Goal: Task Accomplishment & Management: Use online tool/utility

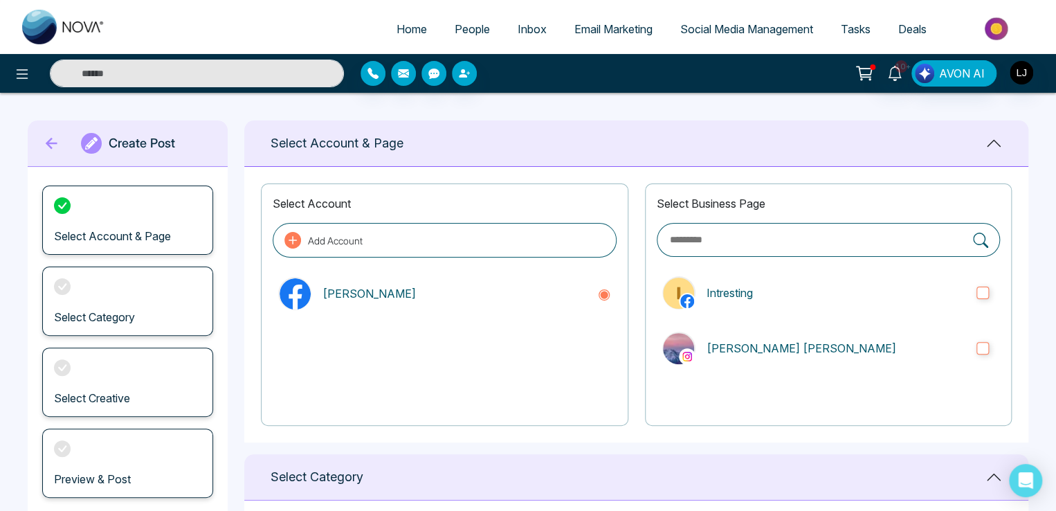
click at [624, 25] on span "Email Marketing" at bounding box center [613, 29] width 78 height 14
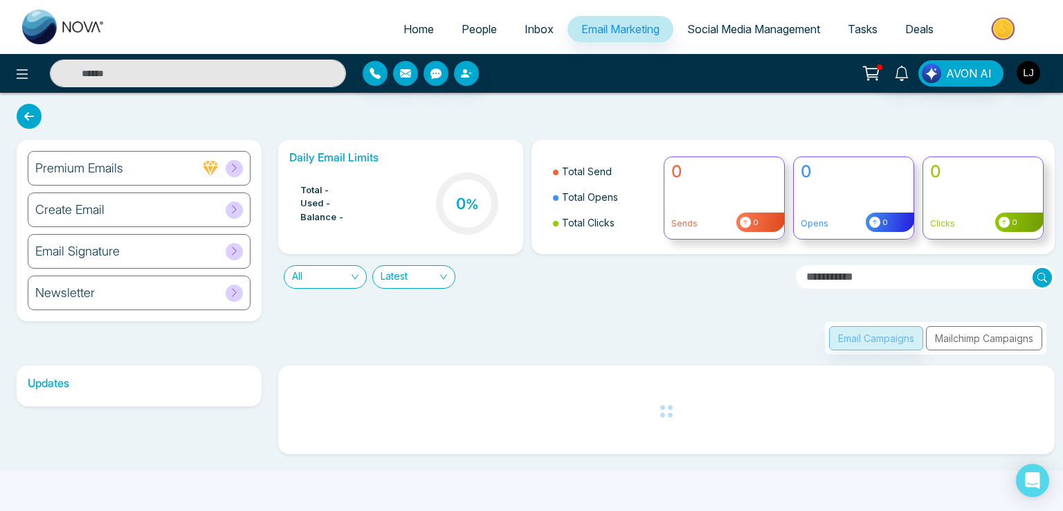
click at [960, 338] on div "Email Campaigns Mailchimp Campaigns" at bounding box center [935, 338] width 221 height 33
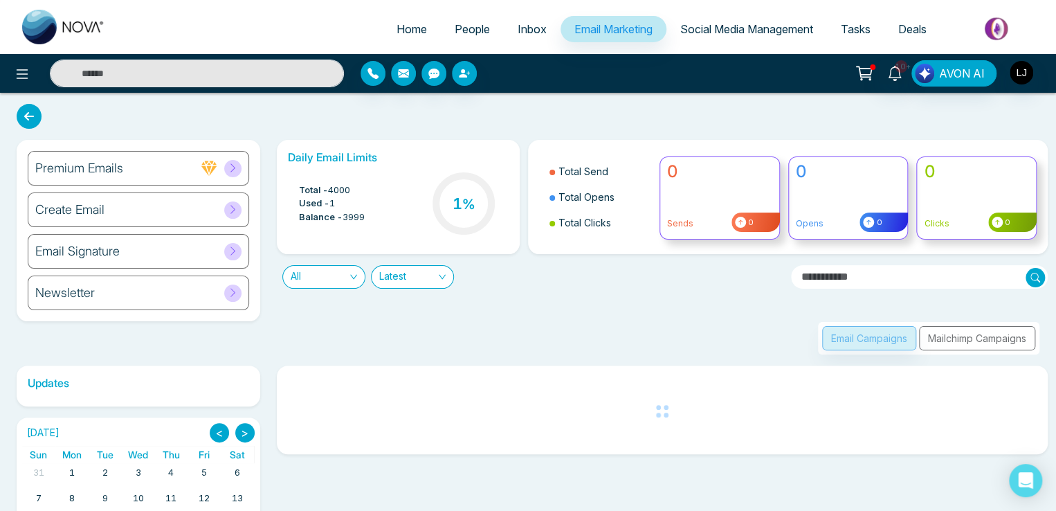
click at [960, 338] on div "Email Campaigns Mailchimp Campaigns" at bounding box center [928, 338] width 221 height 33
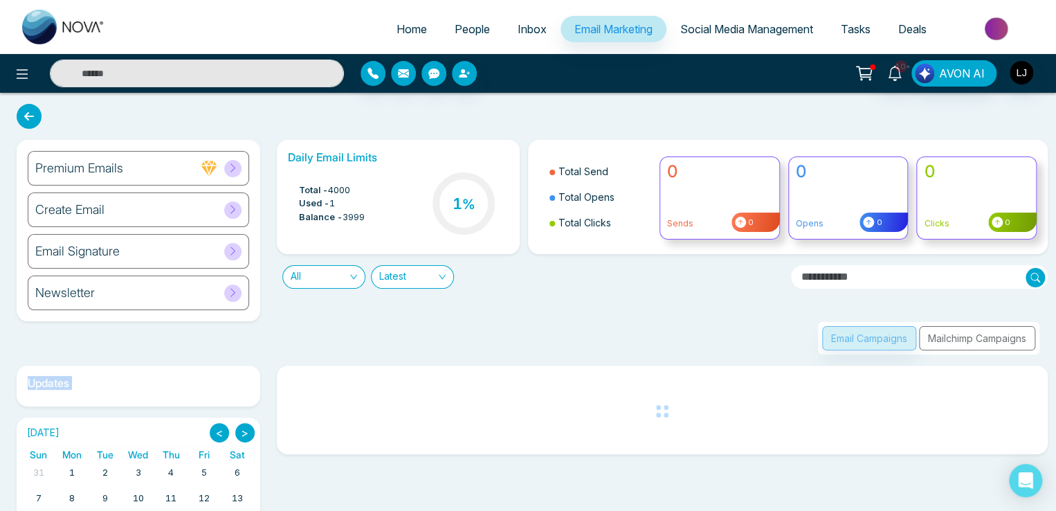
click at [960, 338] on div "Email Campaigns Mailchimp Campaigns" at bounding box center [928, 338] width 221 height 33
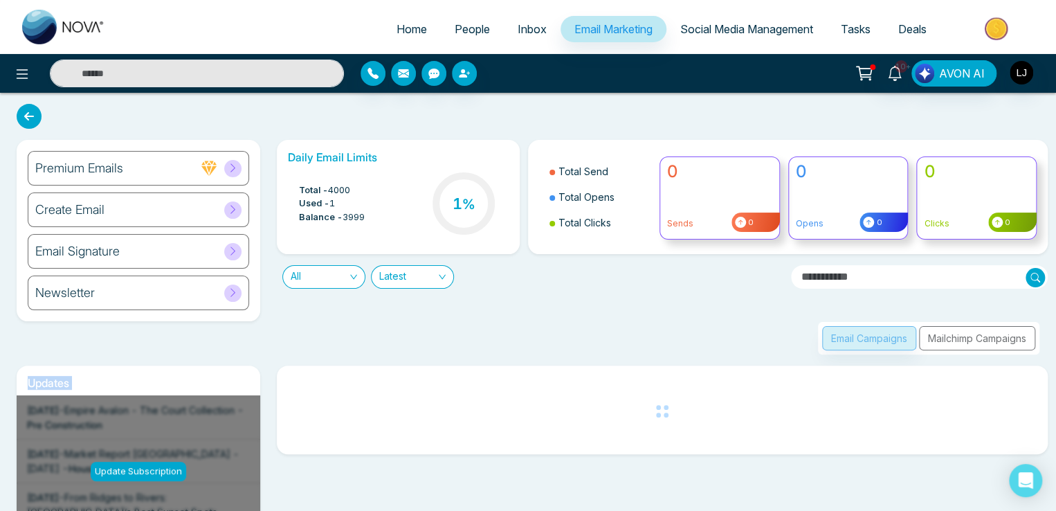
click at [960, 338] on div "Email Campaigns Mailchimp Campaigns" at bounding box center [928, 338] width 221 height 33
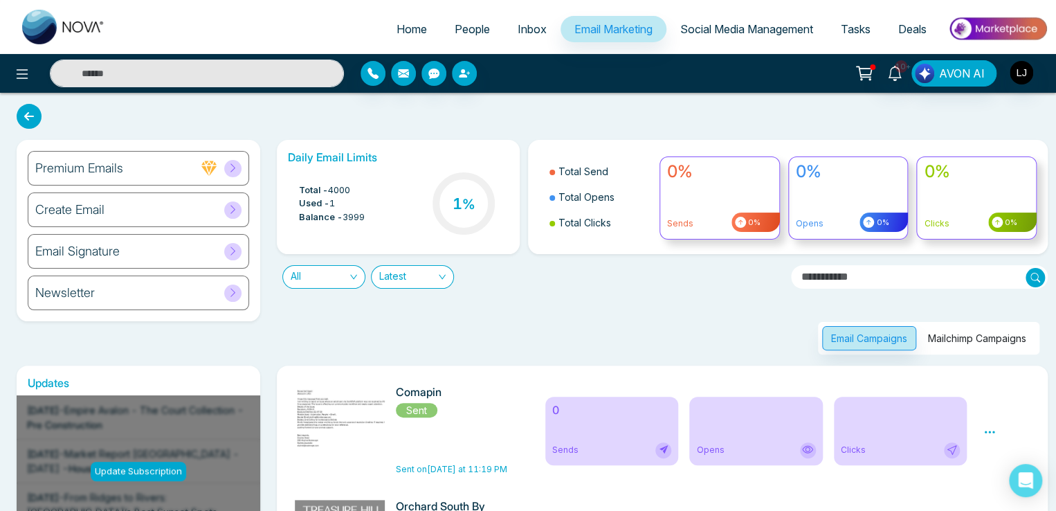
click at [960, 338] on button "Mailchimp Campaigns" at bounding box center [977, 338] width 116 height 24
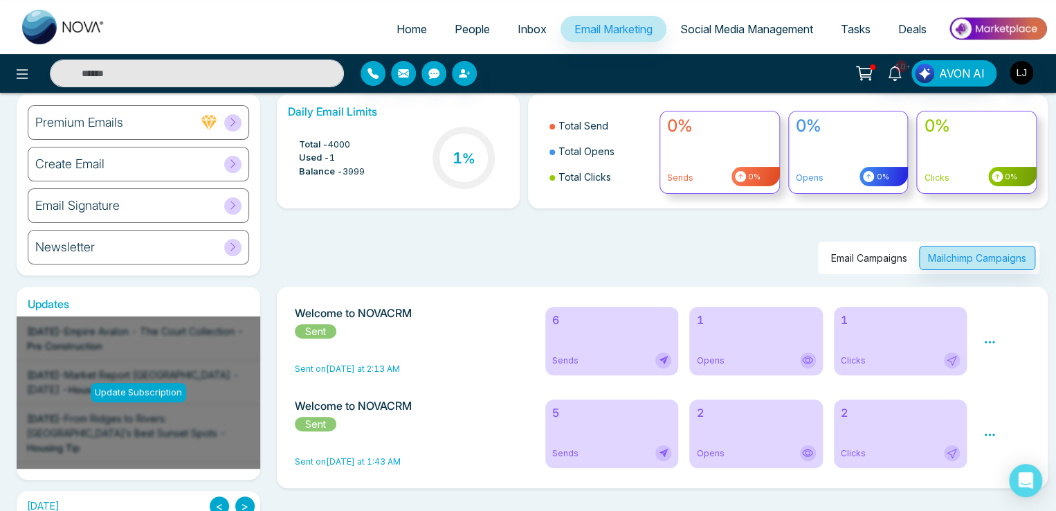
scroll to position [69, 0]
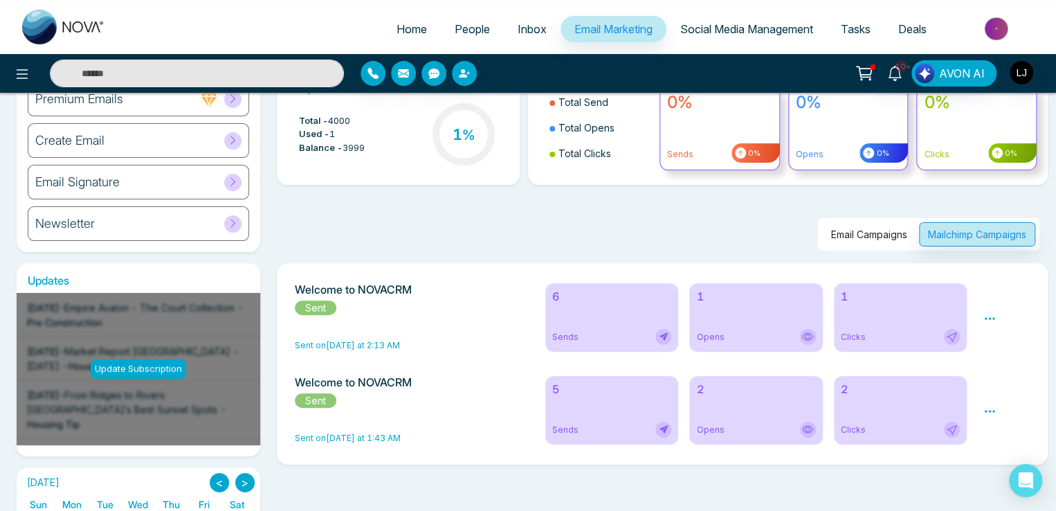
click at [998, 319] on div "Preview Analytics" at bounding box center [1006, 317] width 63 height 69
click at [988, 320] on icon at bounding box center [989, 318] width 12 height 12
click at [995, 355] on link "Analytics" at bounding box center [1015, 359] width 40 height 12
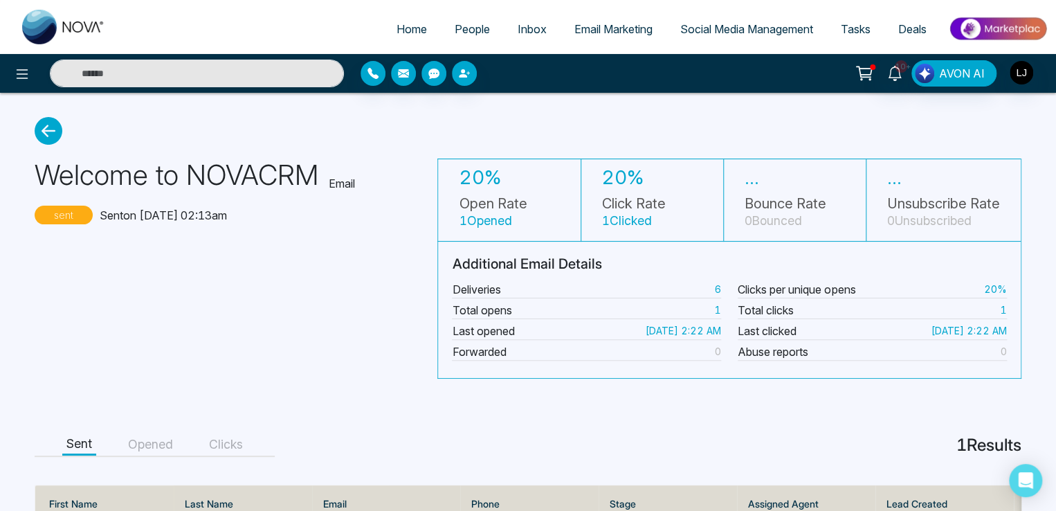
click at [462, 33] on span "People" at bounding box center [472, 29] width 35 height 14
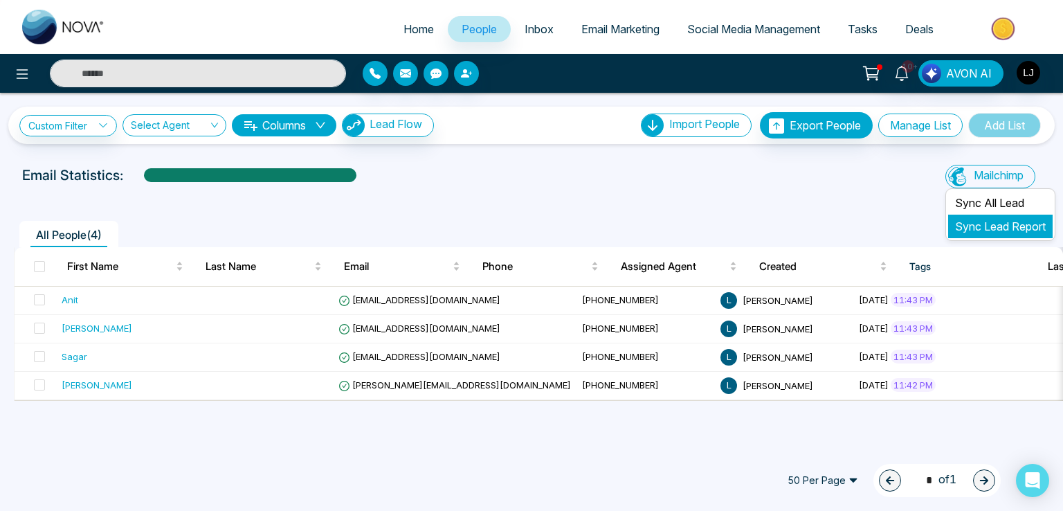
click at [977, 224] on link "Sync Lead Report" at bounding box center [1000, 226] width 91 height 14
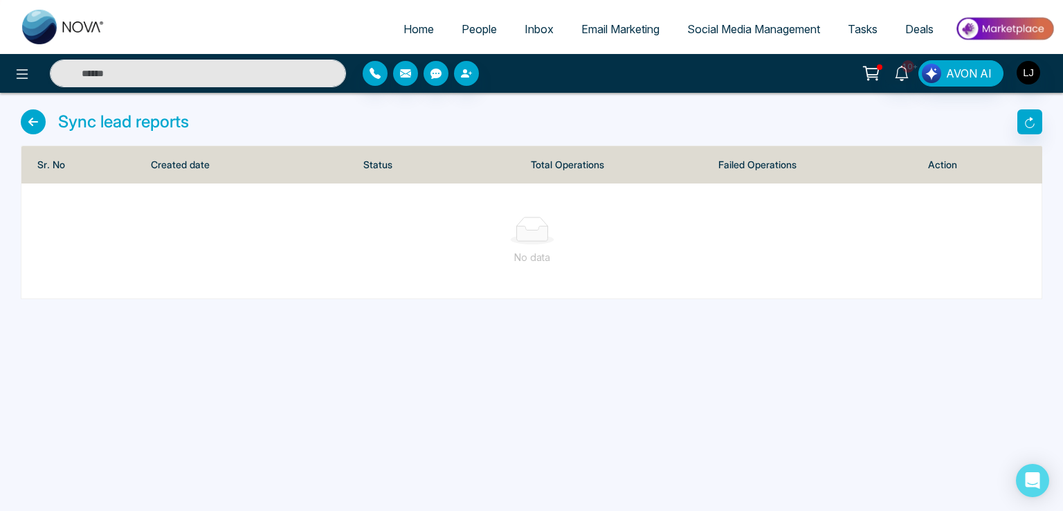
click at [45, 118] on icon at bounding box center [33, 121] width 25 height 25
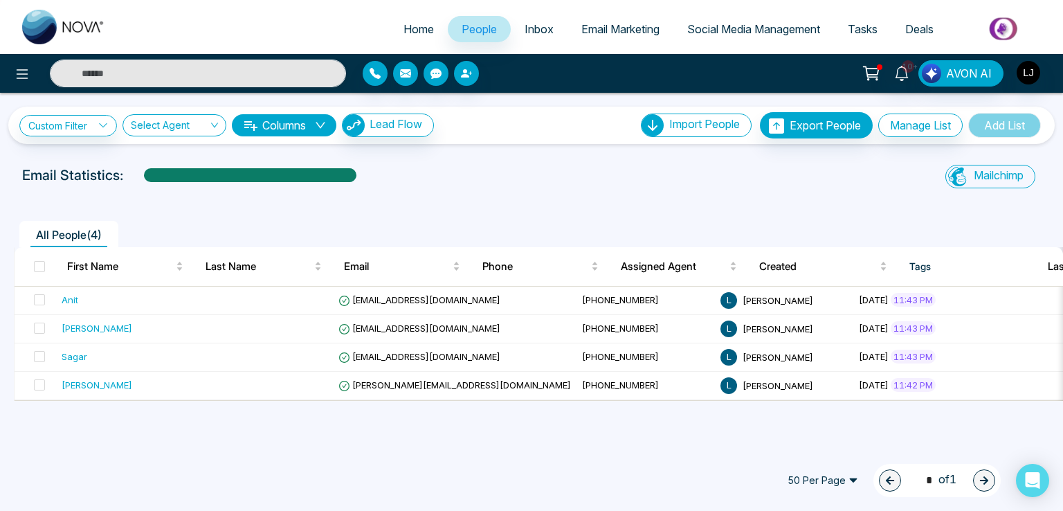
click at [43, 239] on span "All People ( 4 )" at bounding box center [68, 235] width 77 height 14
click at [976, 206] on li "Sync All Lead" at bounding box center [1000, 203] width 105 height 24
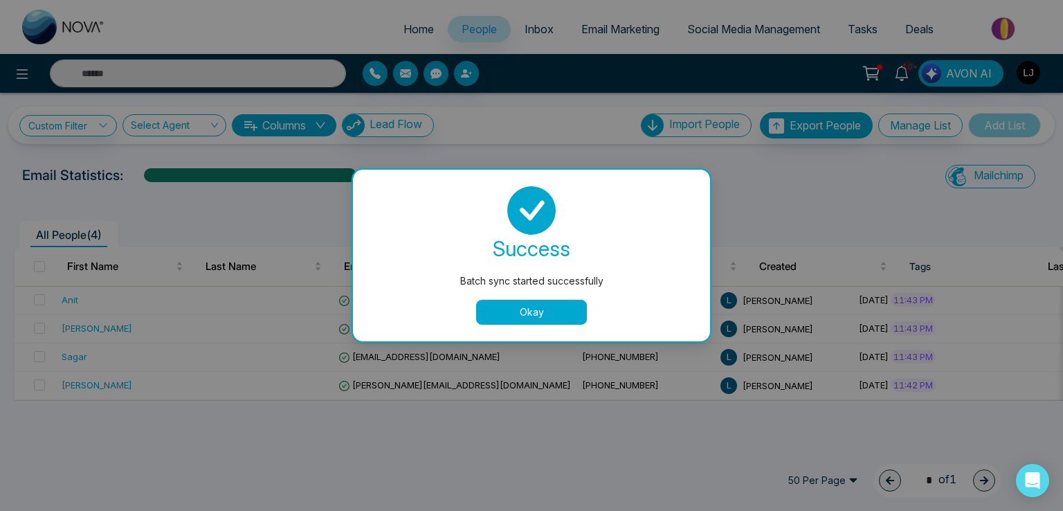
drag, startPoint x: 536, startPoint y: 307, endPoint x: 562, endPoint y: 300, distance: 27.4
click at [538, 305] on button "Okay" at bounding box center [531, 312] width 111 height 25
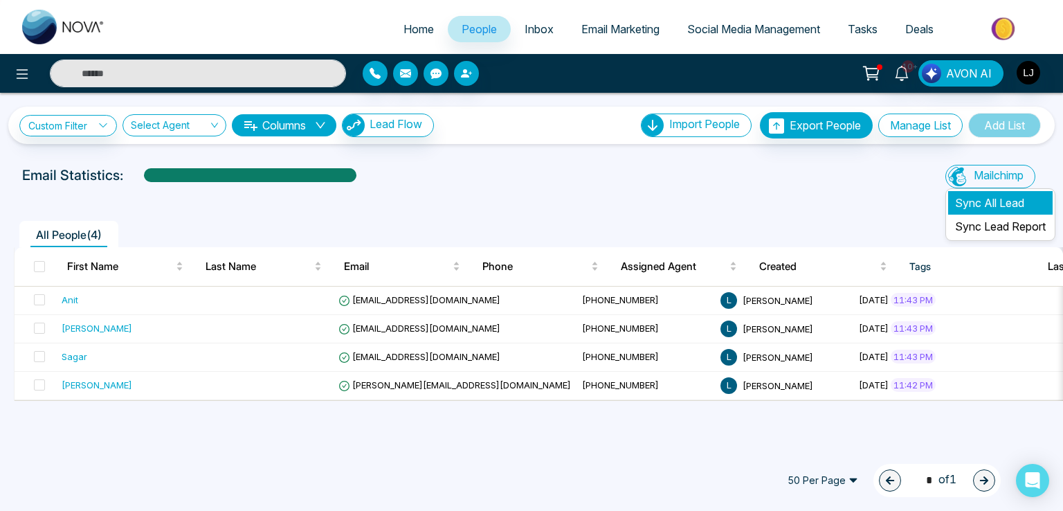
click at [959, 212] on li "Sync All Lead" at bounding box center [1000, 203] width 105 height 24
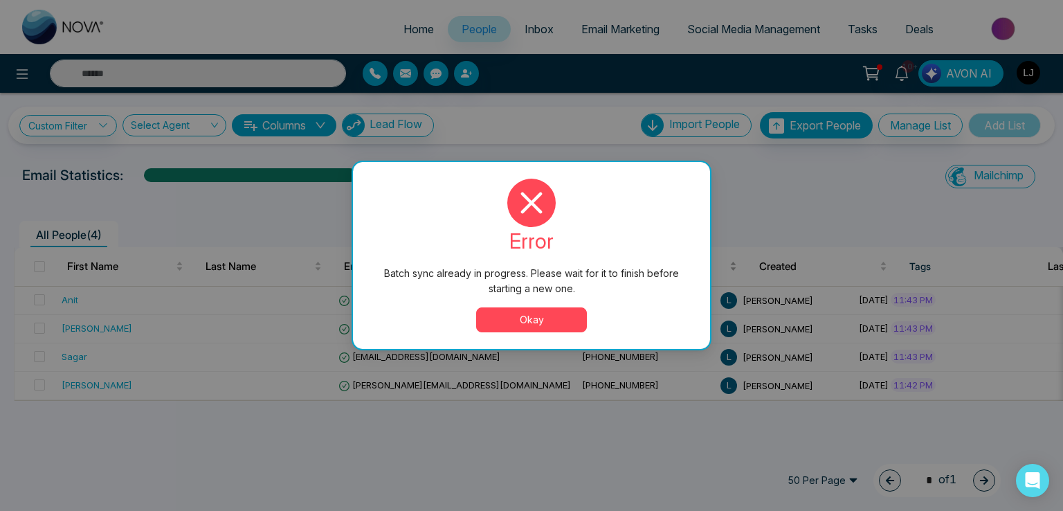
drag, startPoint x: 554, startPoint y: 313, endPoint x: 696, endPoint y: 266, distance: 149.9
click at [555, 313] on button "Okay" at bounding box center [531, 319] width 111 height 25
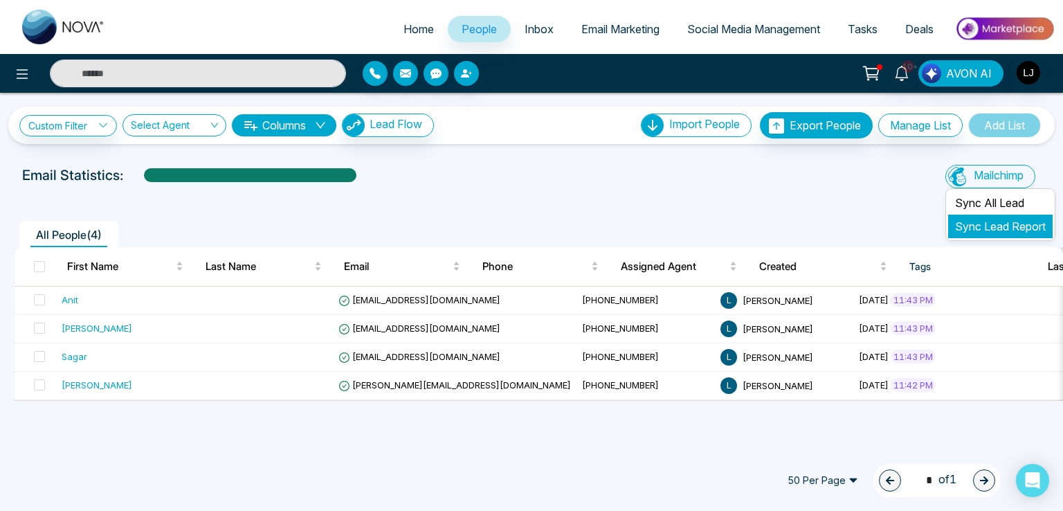
click at [991, 218] on li "Sync Lead Report" at bounding box center [1000, 227] width 105 height 24
click at [990, 219] on link "Sync Lead Report" at bounding box center [1000, 226] width 91 height 14
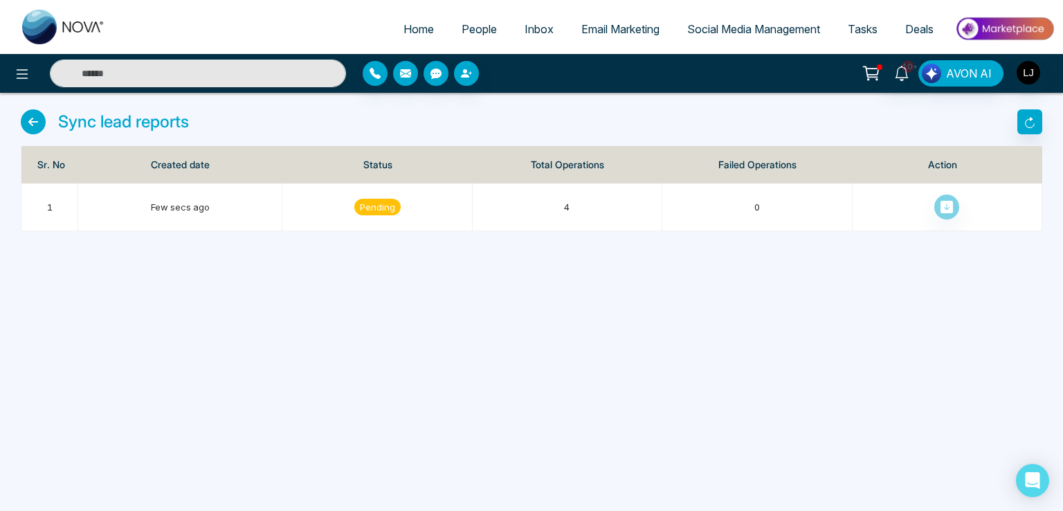
click at [35, 123] on icon at bounding box center [33, 121] width 25 height 25
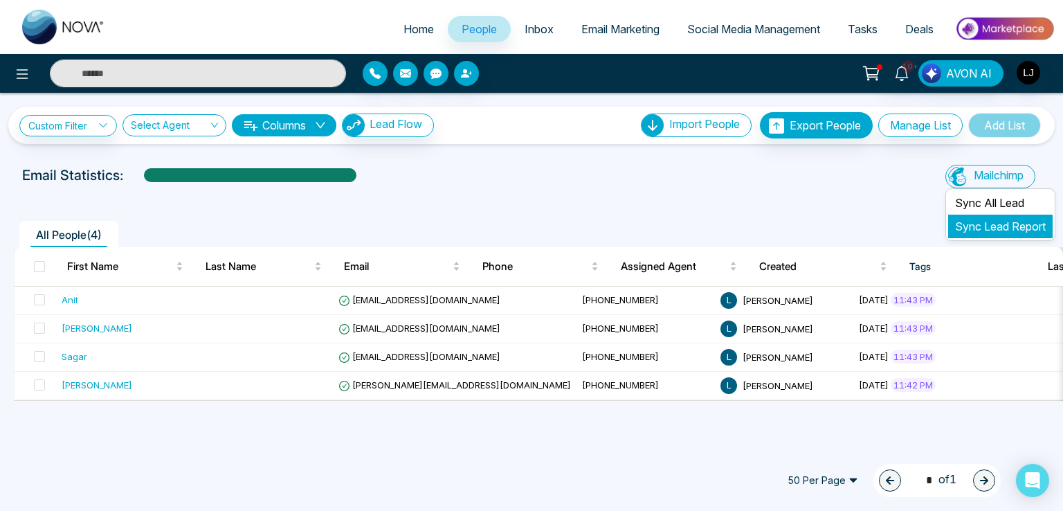
click at [974, 225] on link "Sync Lead Report" at bounding box center [1000, 226] width 91 height 14
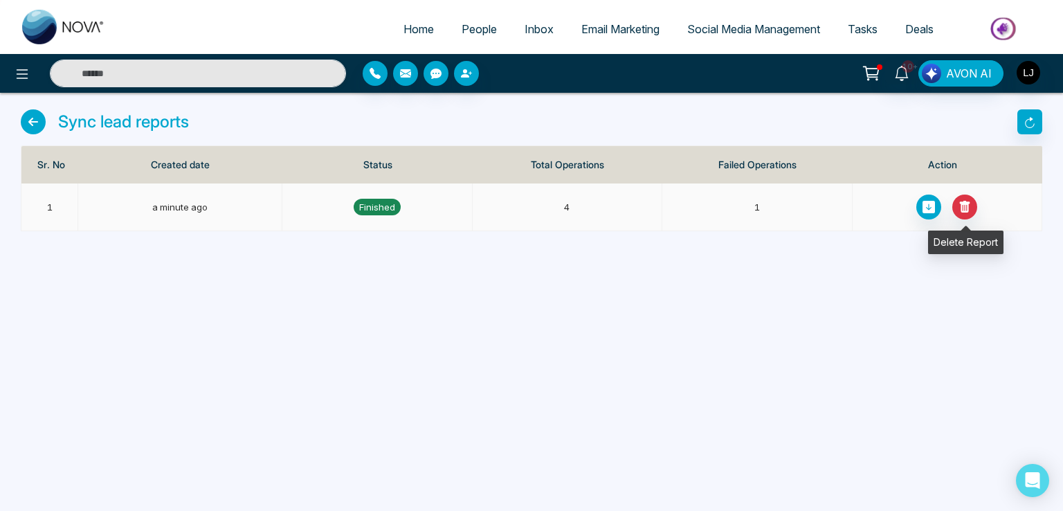
click at [967, 203] on icon at bounding box center [965, 207] width 10 height 12
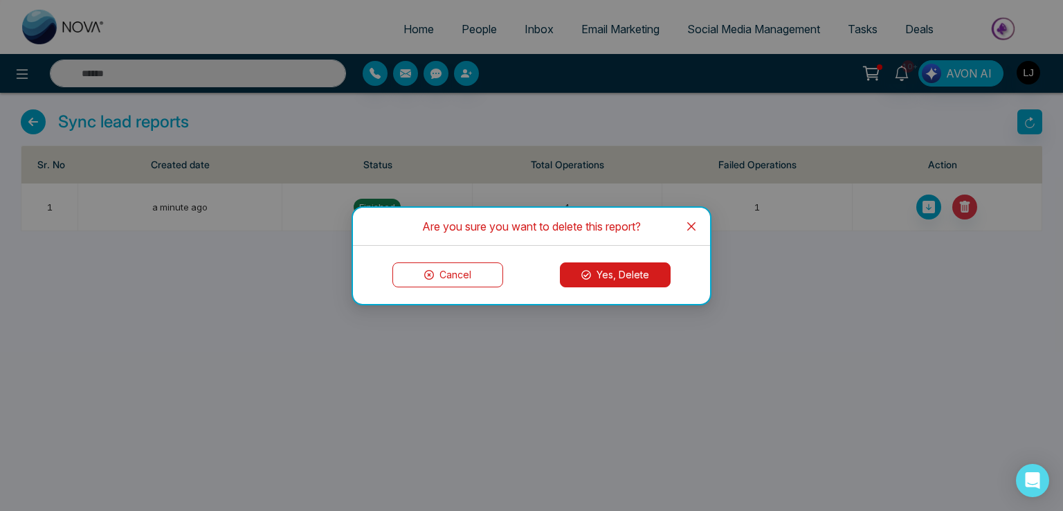
click at [653, 264] on button "Yes, Delete" at bounding box center [615, 274] width 111 height 25
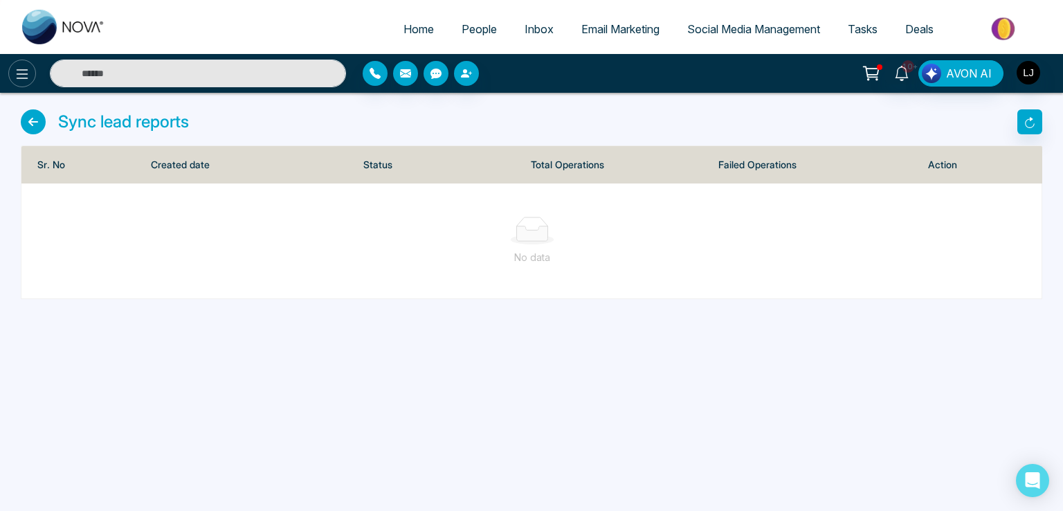
click at [21, 70] on icon at bounding box center [23, 74] width 12 height 10
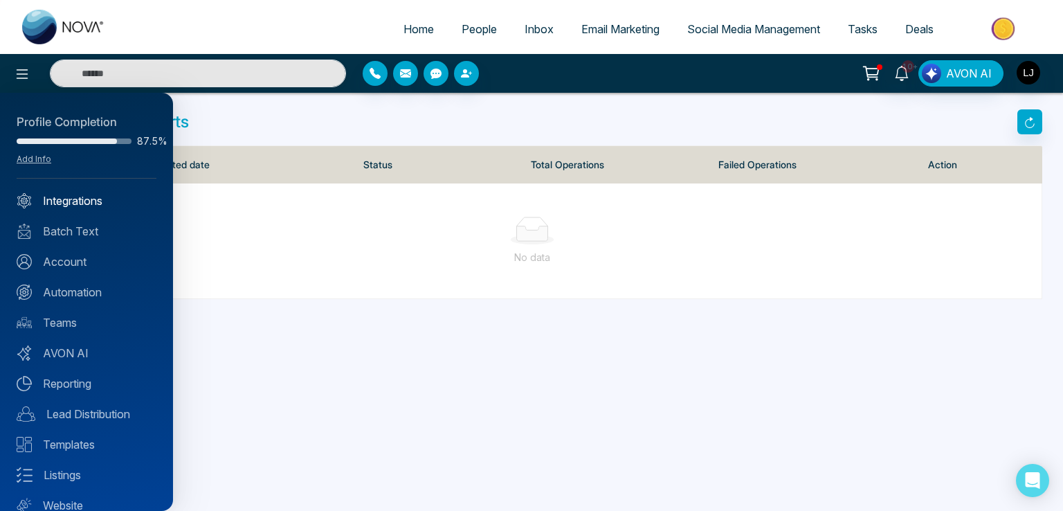
click at [67, 197] on link "Integrations" at bounding box center [87, 200] width 140 height 17
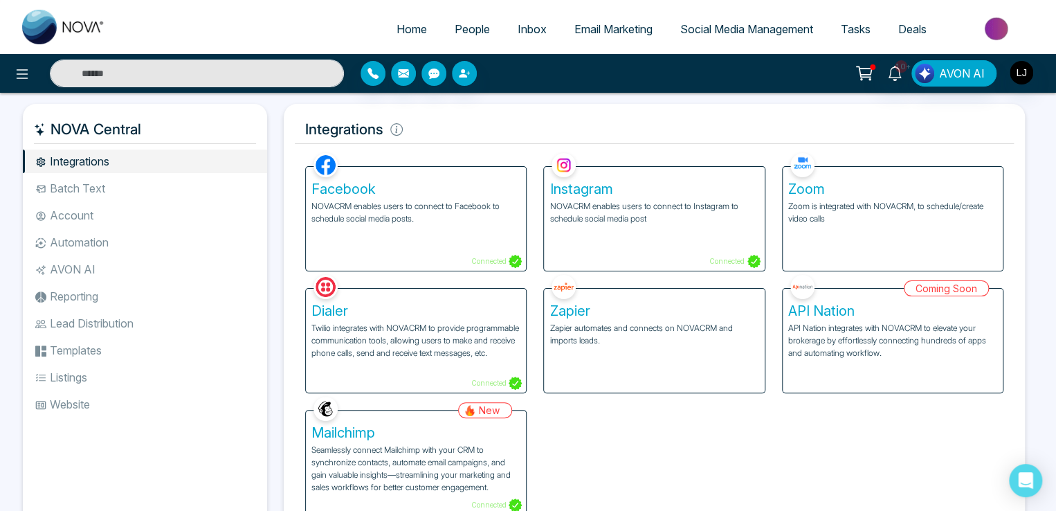
scroll to position [55, 0]
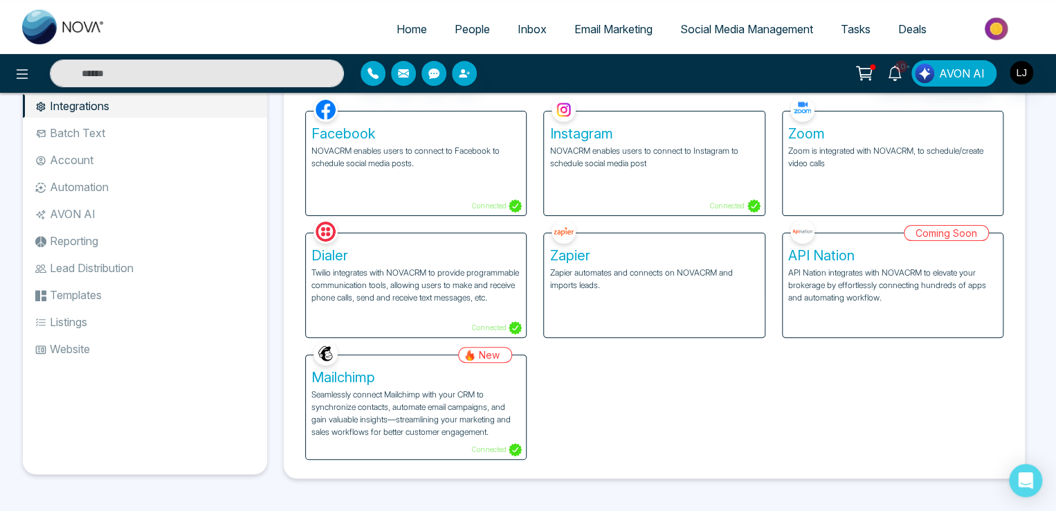
click at [455, 31] on span "People" at bounding box center [472, 29] width 35 height 14
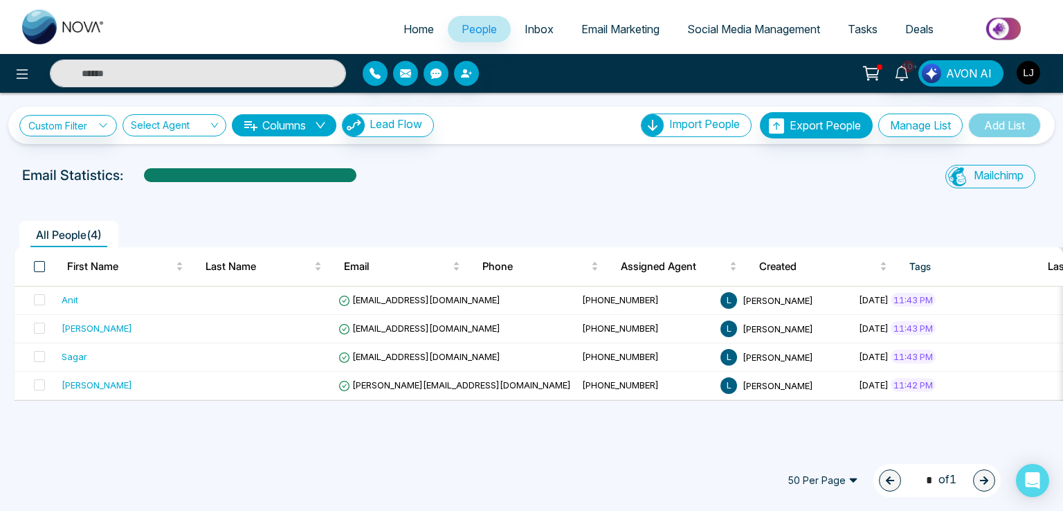
click at [39, 264] on span at bounding box center [39, 266] width 11 height 11
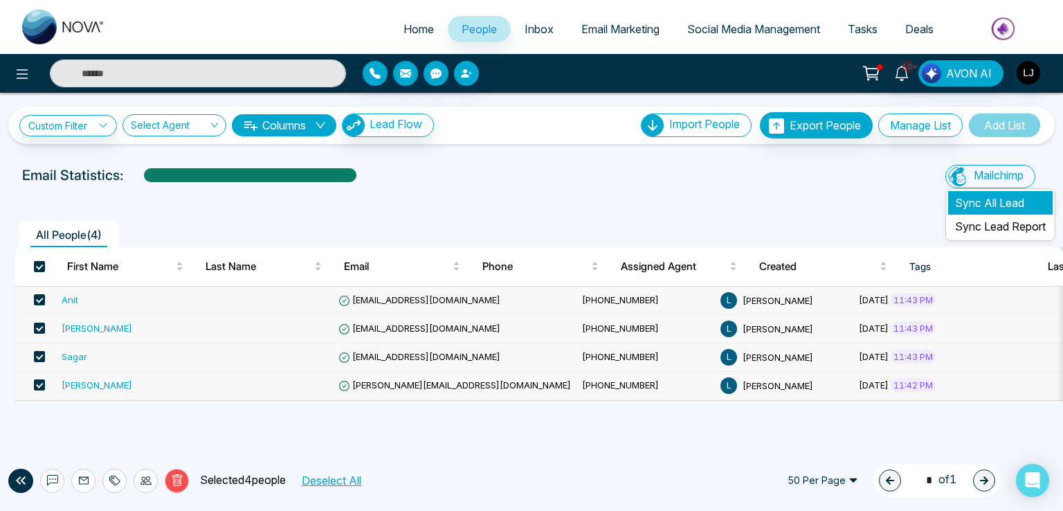
click at [986, 212] on li "Sync All Lead" at bounding box center [1000, 203] width 105 height 24
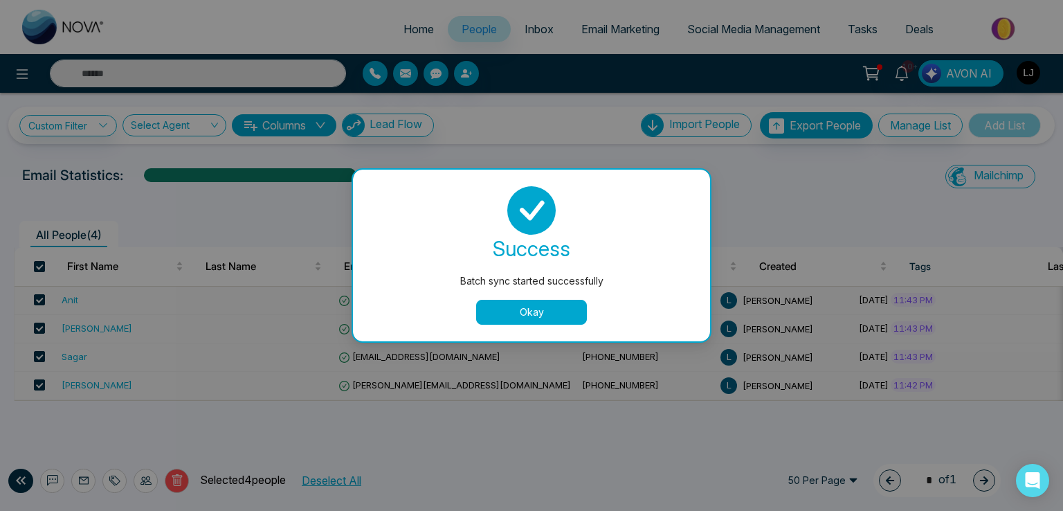
click at [554, 296] on div "success Batch sync started successfully Okay" at bounding box center [532, 255] width 324 height 138
click at [541, 303] on button "Okay" at bounding box center [531, 312] width 111 height 25
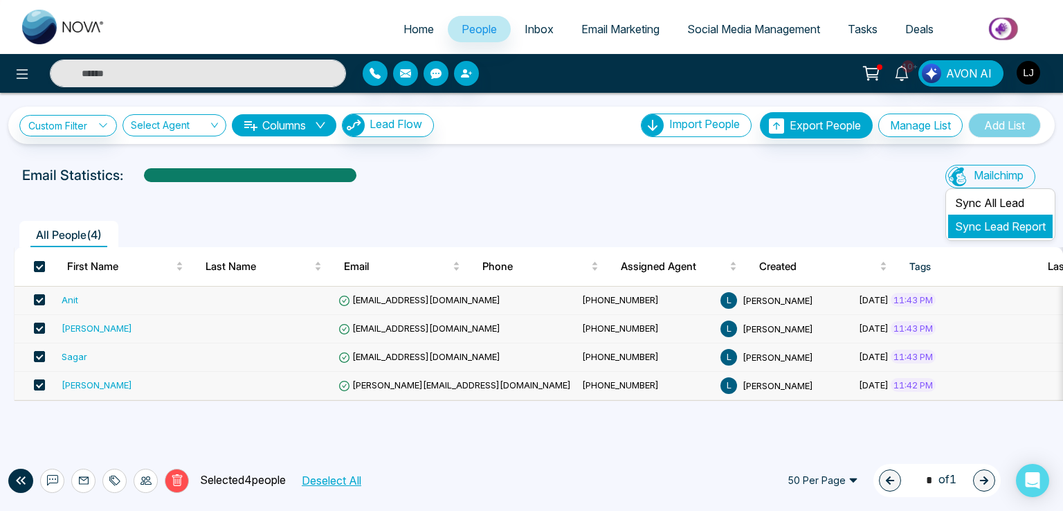
click at [974, 231] on link "Sync Lead Report" at bounding box center [1000, 226] width 91 height 14
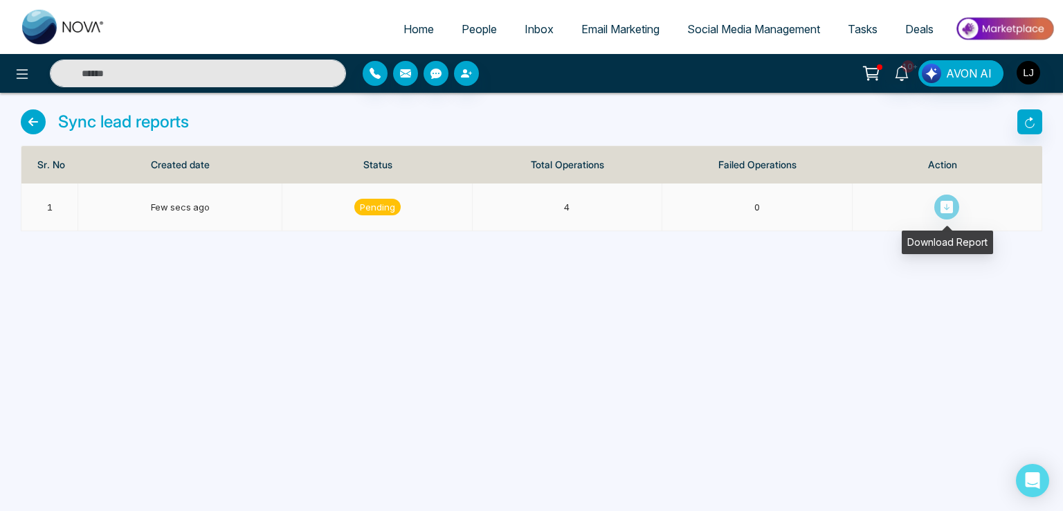
click at [947, 203] on icon at bounding box center [947, 207] width 12 height 12
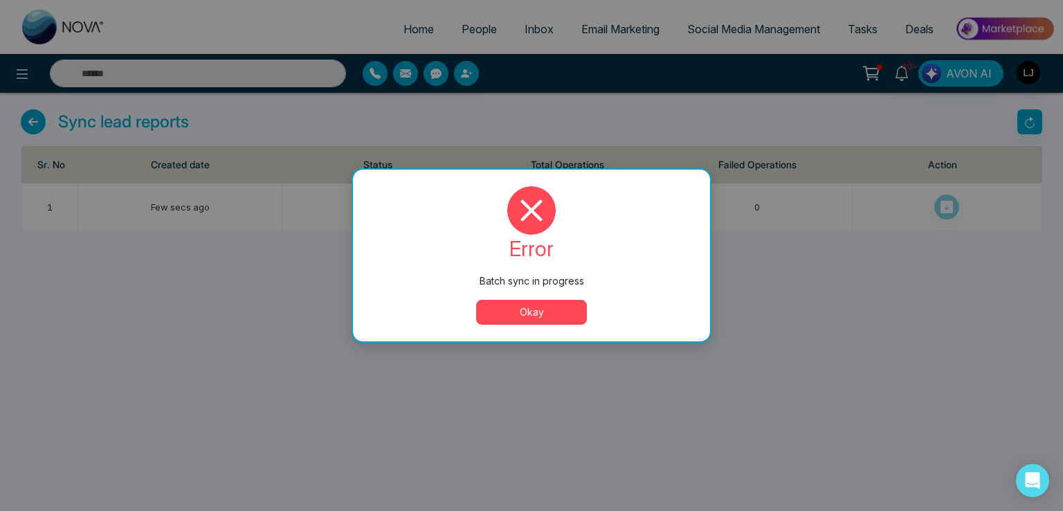
click at [548, 314] on button "Okay" at bounding box center [531, 312] width 111 height 25
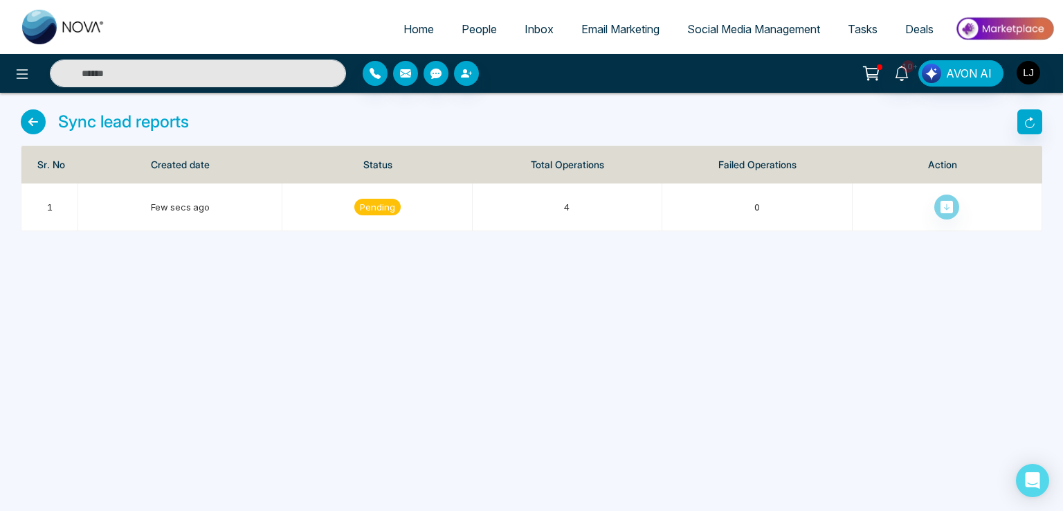
click at [35, 114] on icon at bounding box center [33, 121] width 25 height 25
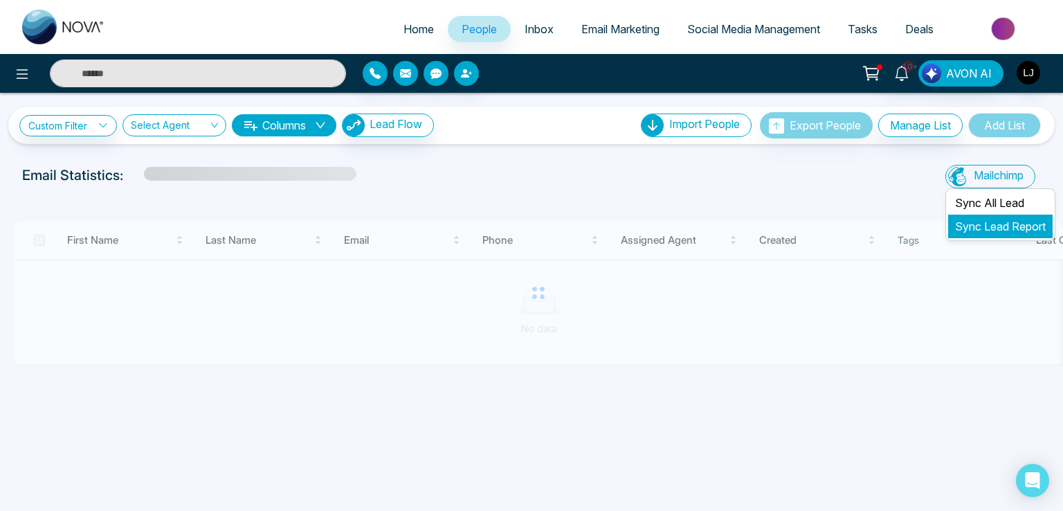
click at [974, 224] on link "Sync Lead Report" at bounding box center [1000, 226] width 91 height 14
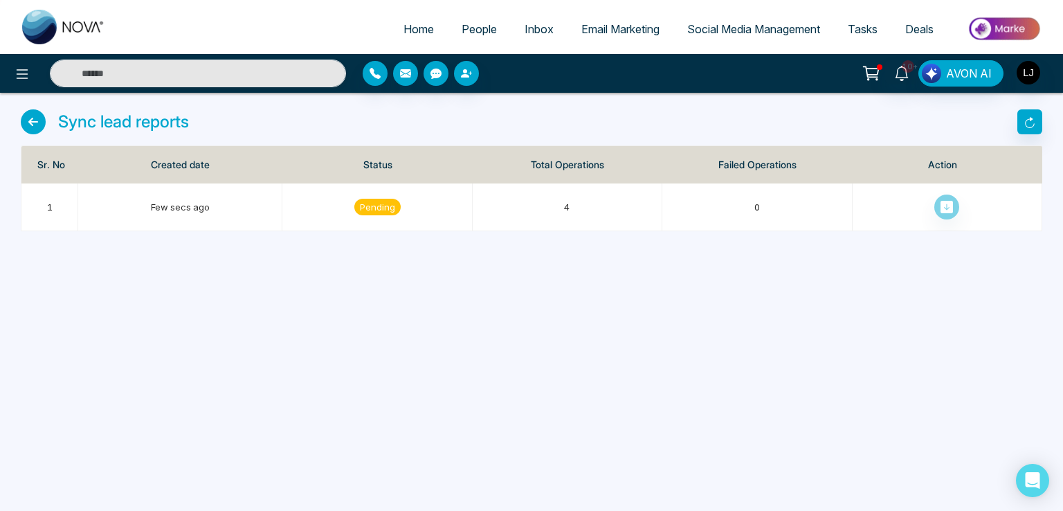
click at [29, 123] on icon at bounding box center [33, 121] width 25 height 25
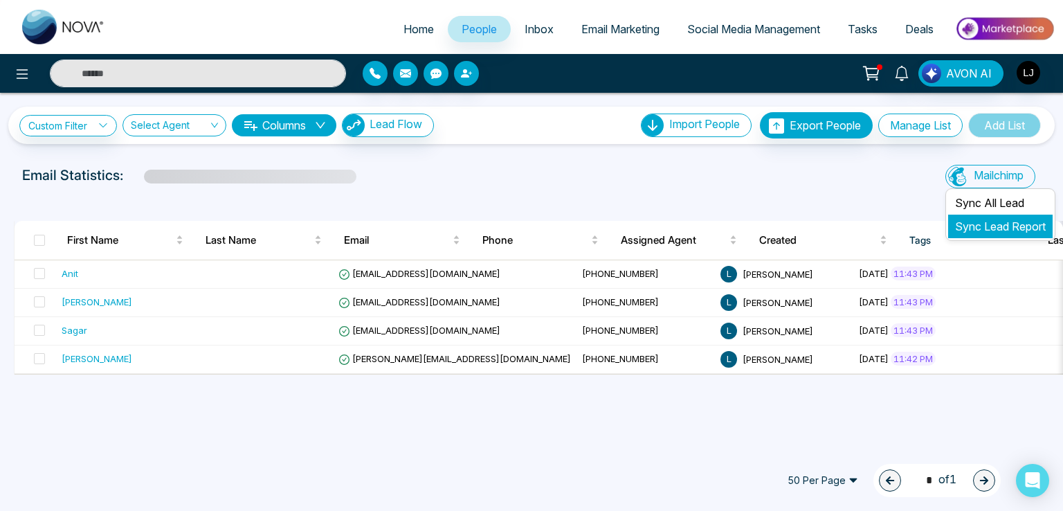
click at [979, 217] on li "Sync Lead Report" at bounding box center [1000, 227] width 105 height 24
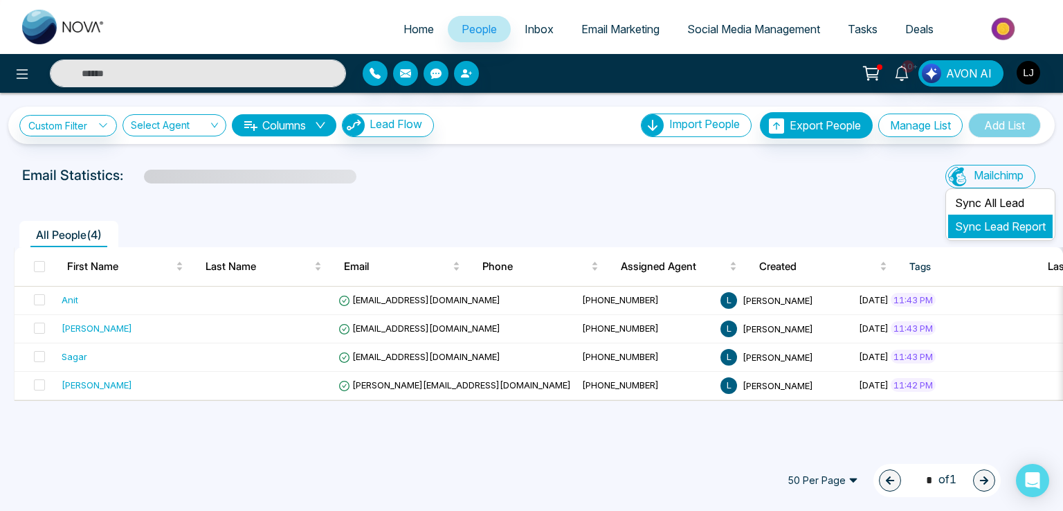
click at [979, 228] on link "Sync Lead Report" at bounding box center [1000, 226] width 91 height 14
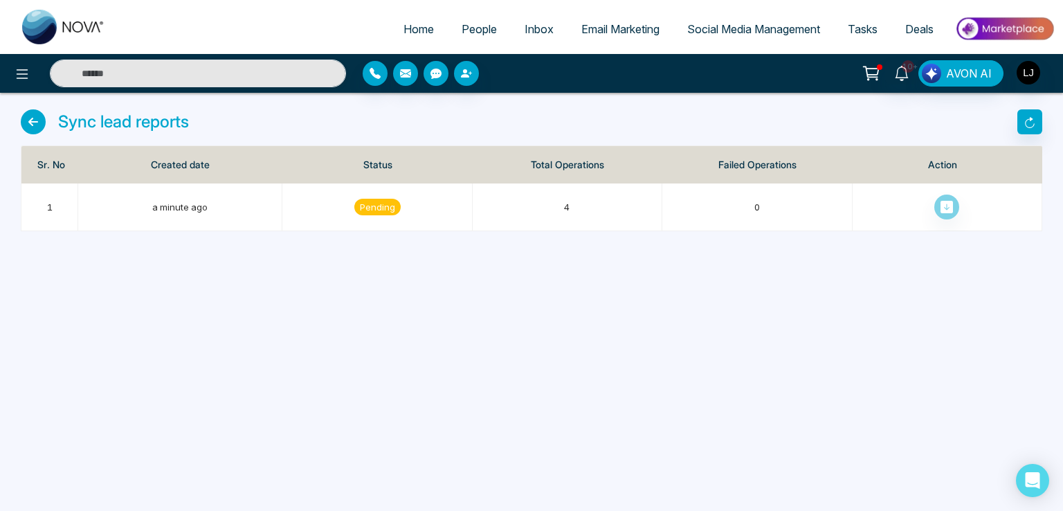
click at [33, 133] on icon at bounding box center [33, 121] width 25 height 25
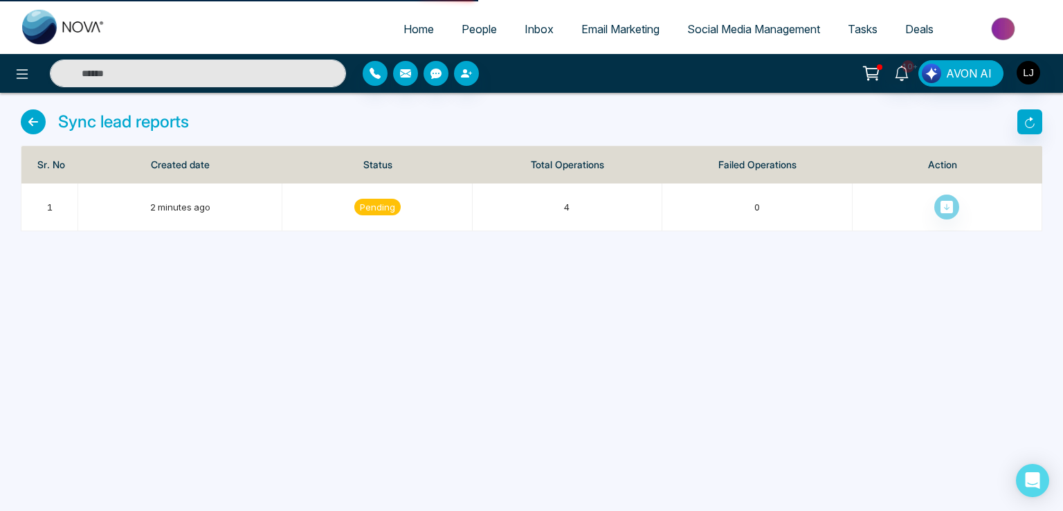
click at [35, 131] on icon at bounding box center [33, 121] width 25 height 25
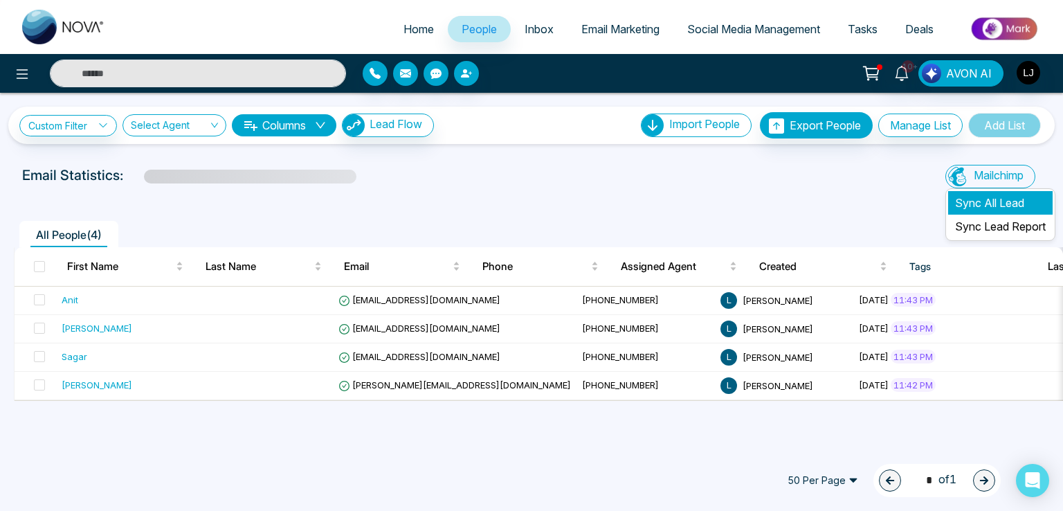
click at [970, 195] on li "Sync All Lead" at bounding box center [1000, 203] width 105 height 24
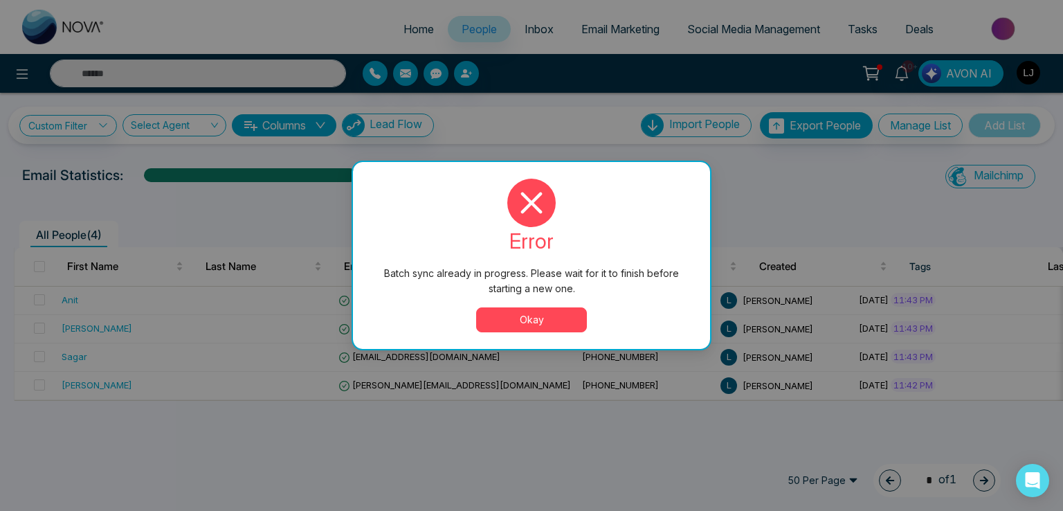
click at [556, 316] on button "Okay" at bounding box center [531, 319] width 111 height 25
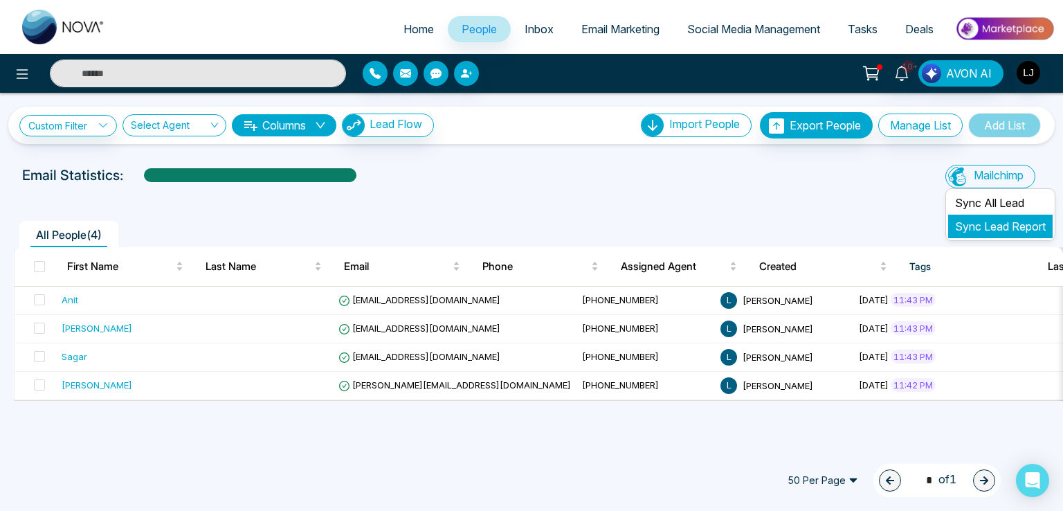
click at [979, 233] on li "Sync Lead Report" at bounding box center [1000, 227] width 105 height 24
click at [972, 232] on link "Sync Lead Report" at bounding box center [1000, 226] width 91 height 14
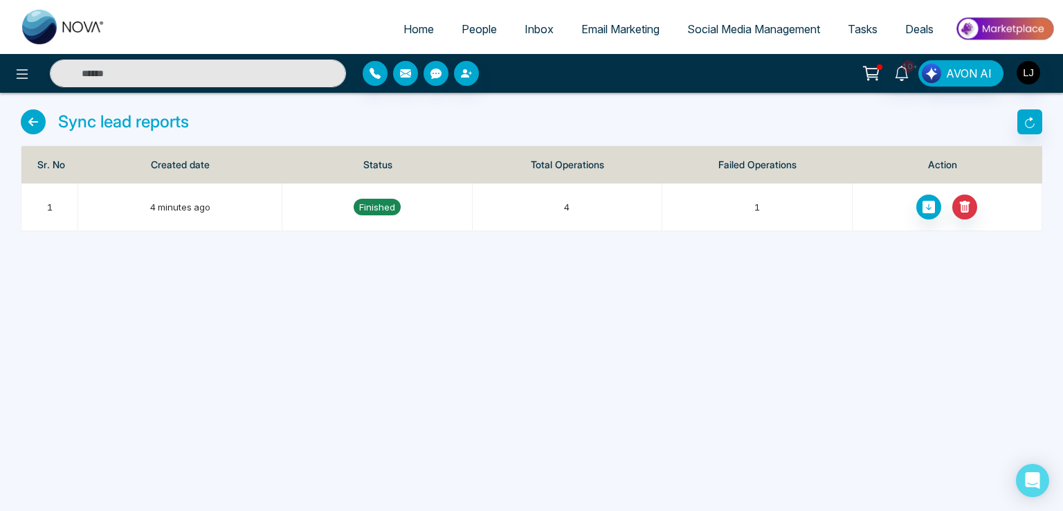
click at [617, 24] on span "Email Marketing" at bounding box center [620, 29] width 78 height 14
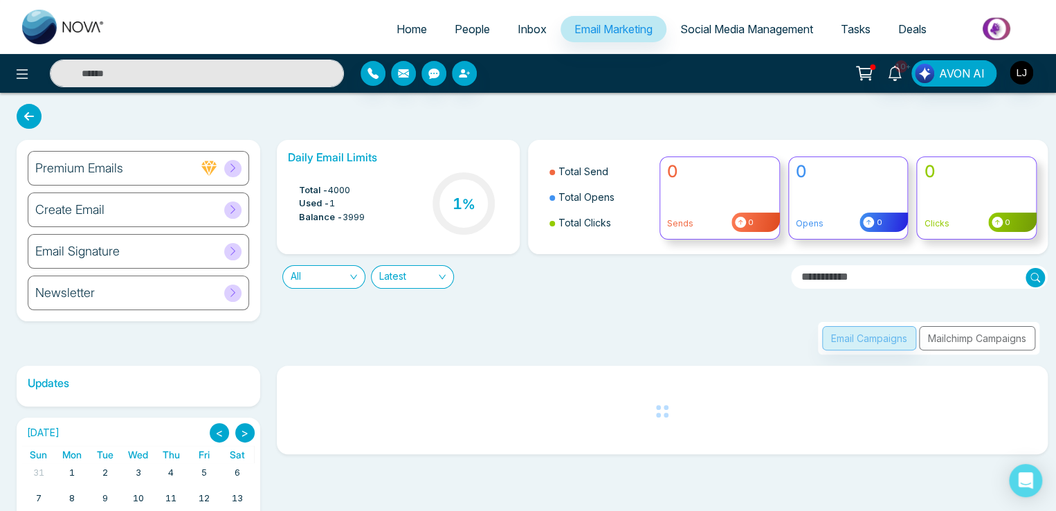
click at [199, 283] on div "Newsletter" at bounding box center [138, 292] width 221 height 35
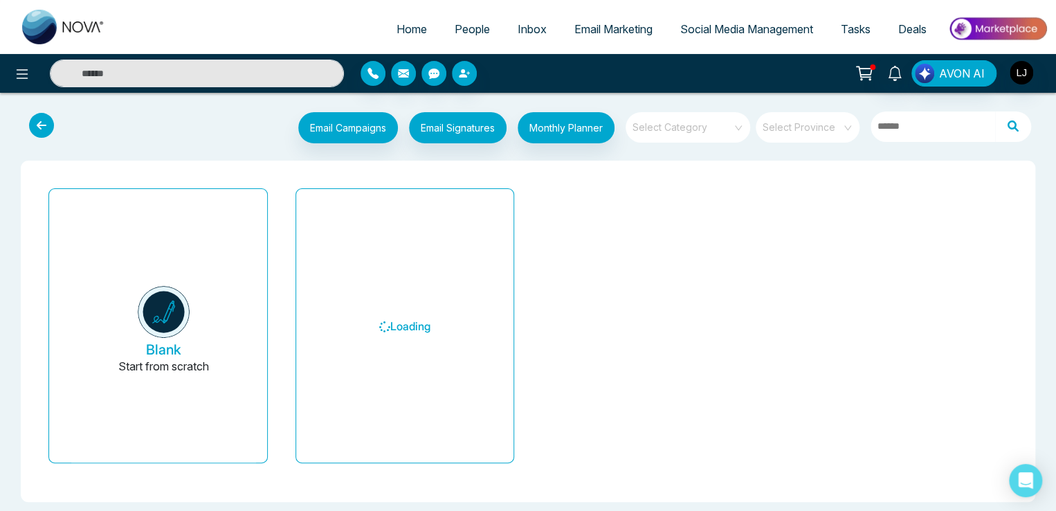
click at [705, 132] on input "search" at bounding box center [683, 122] width 100 height 21
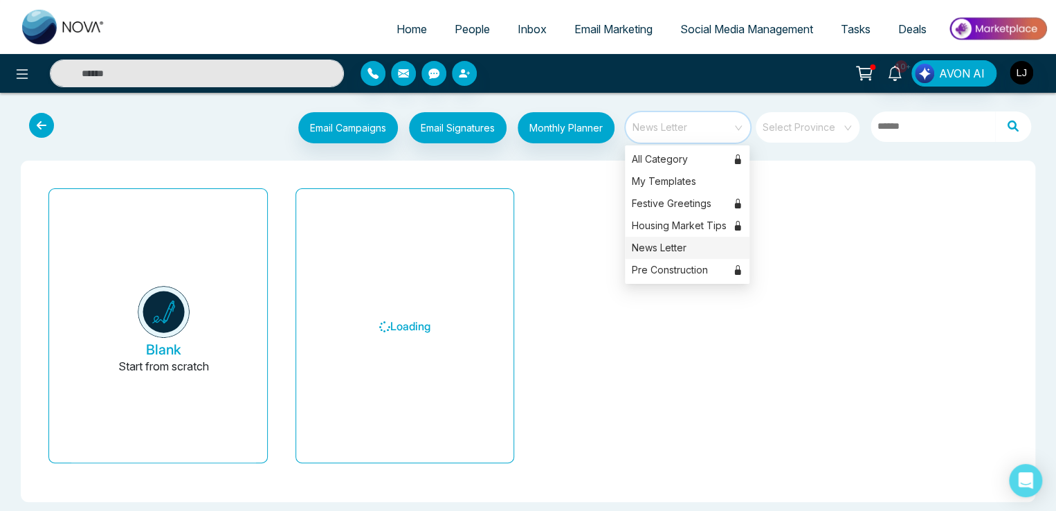
click at [795, 129] on input "search" at bounding box center [802, 122] width 79 height 21
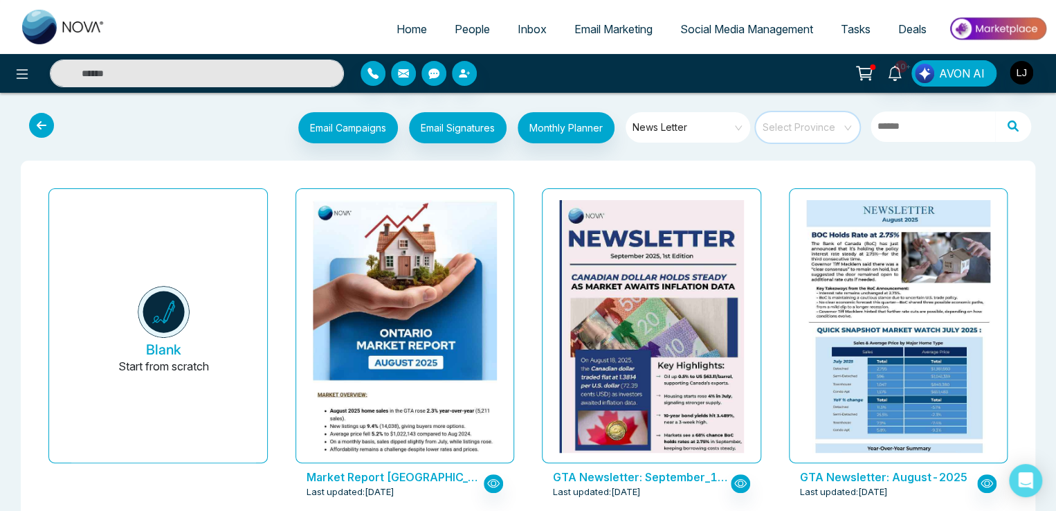
click at [713, 26] on span "Social Media Management" at bounding box center [746, 29] width 133 height 14
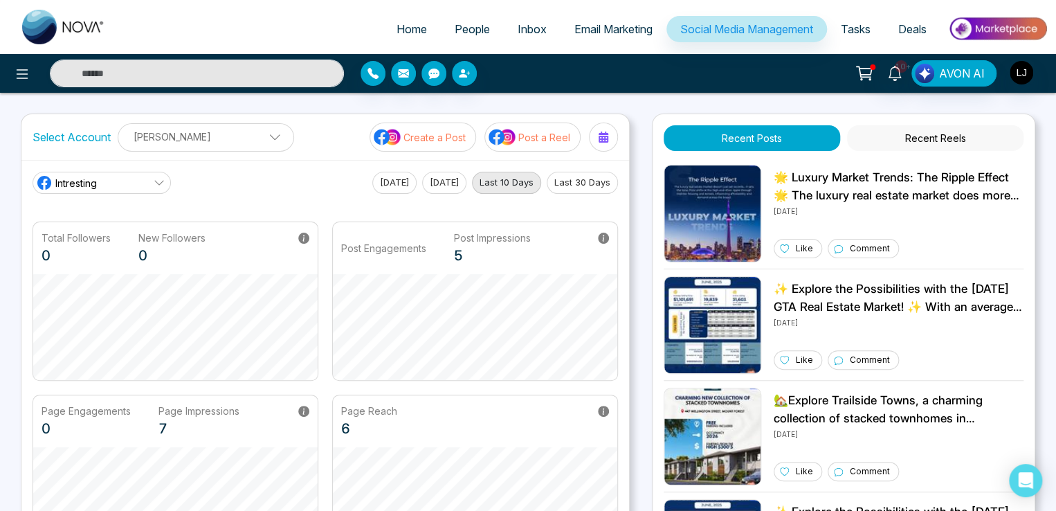
click at [397, 23] on span "Home" at bounding box center [412, 29] width 30 height 14
select select "*"
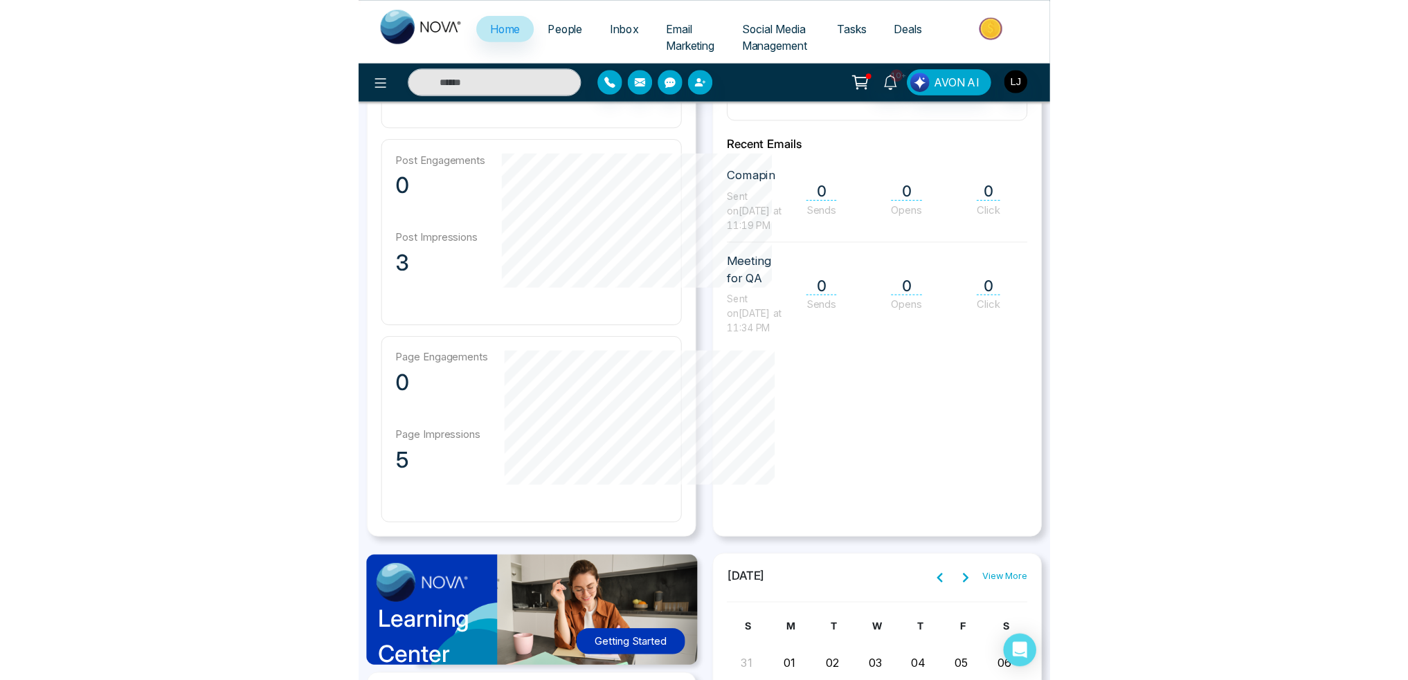
scroll to position [554, 0]
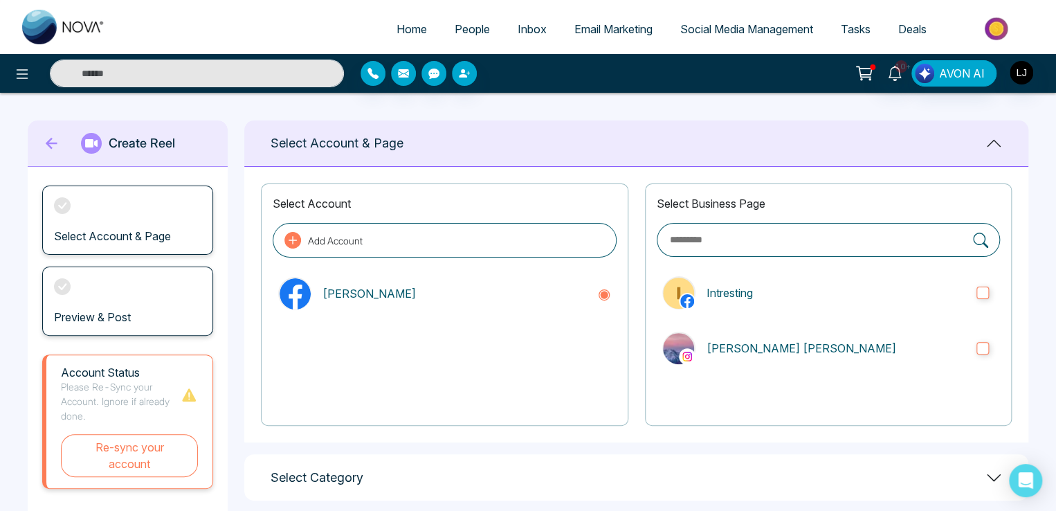
click at [609, 28] on span "Email Marketing" at bounding box center [613, 29] width 78 height 14
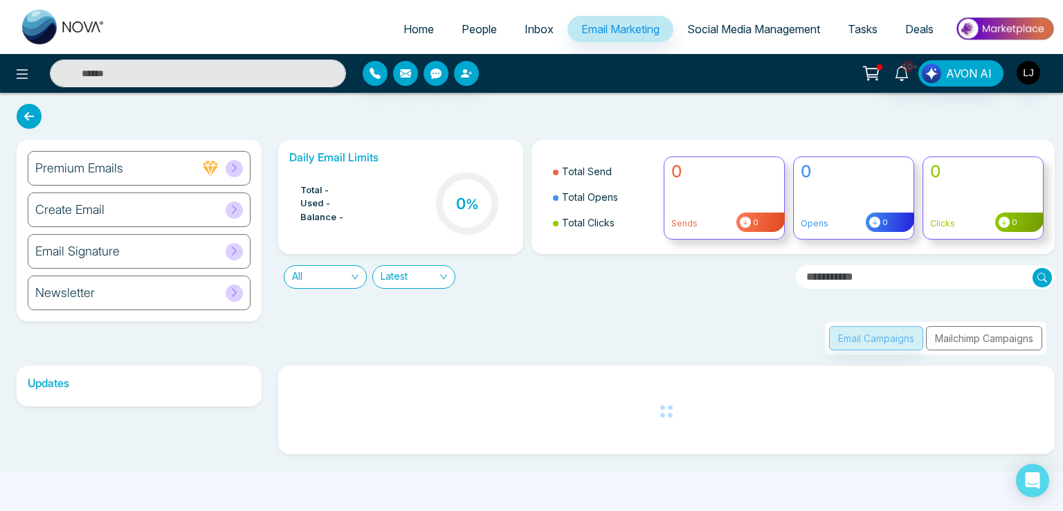
click at [978, 336] on div "Email Campaigns Mailchimp Campaigns" at bounding box center [935, 338] width 221 height 33
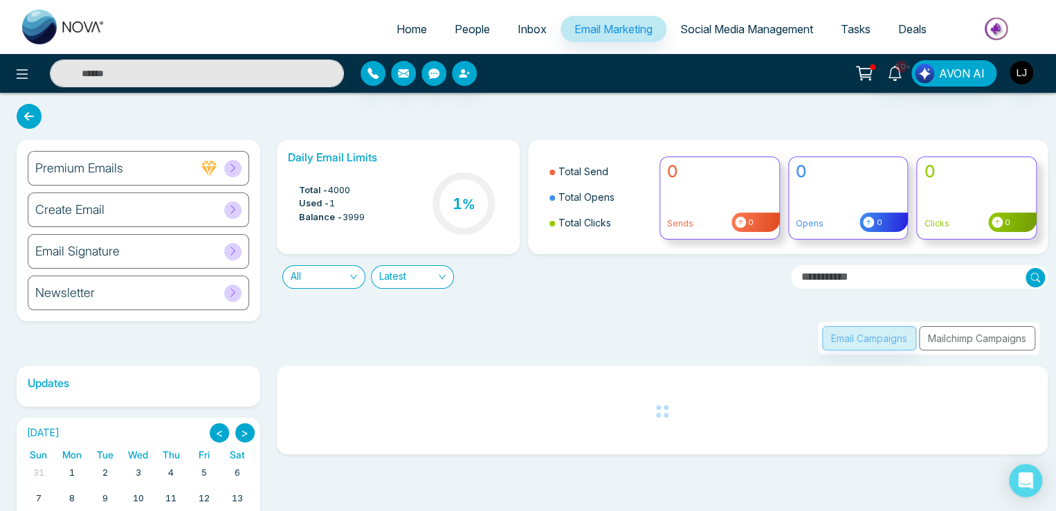
drag, startPoint x: 1002, startPoint y: 320, endPoint x: 990, endPoint y: 343, distance: 26.0
click at [1001, 332] on div "Email Campaigns Mailchimp Campaigns" at bounding box center [659, 322] width 780 height 66
click at [989, 343] on div "Email Campaigns Mailchimp Campaigns" at bounding box center [928, 338] width 221 height 33
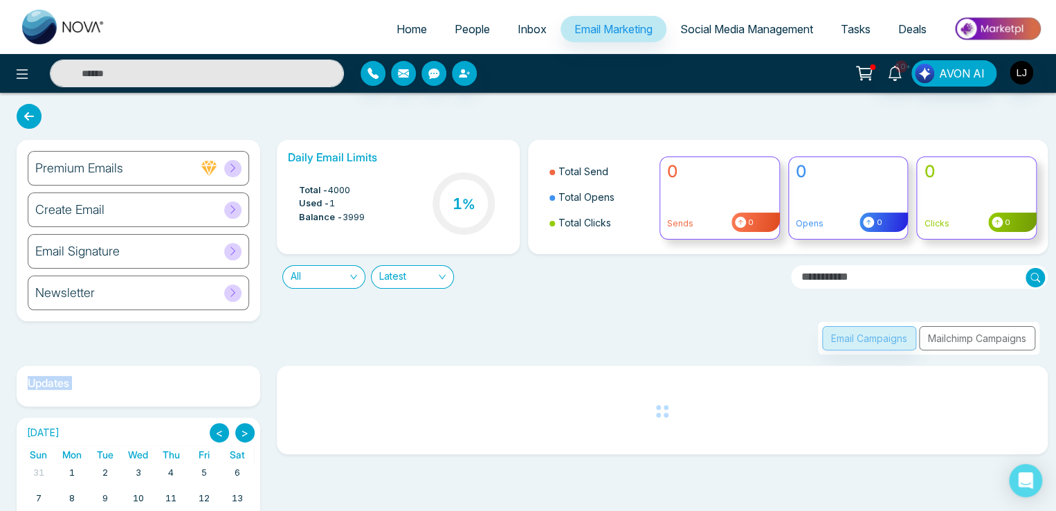
click at [989, 343] on div "Email Campaigns Mailchimp Campaigns" at bounding box center [928, 338] width 221 height 33
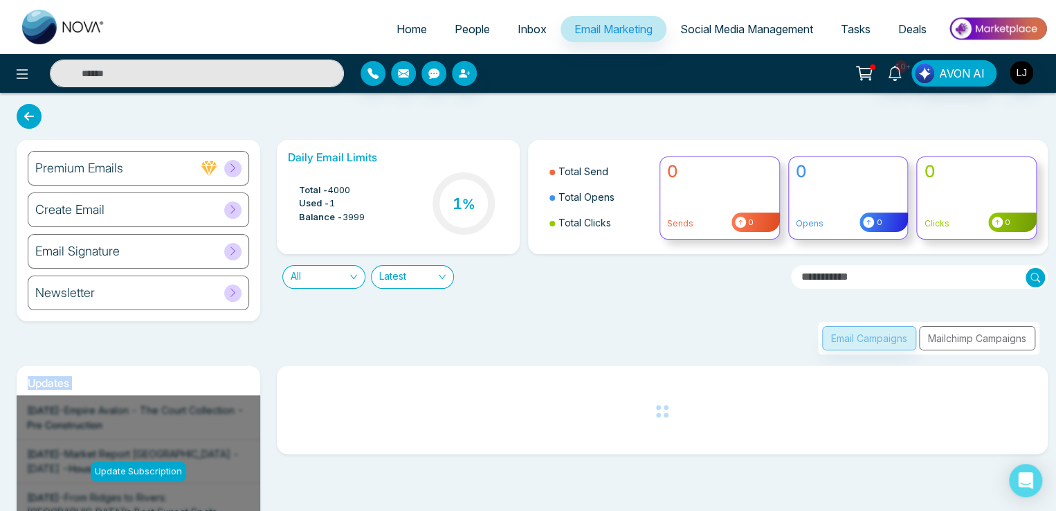
click at [989, 343] on div "Email Campaigns Mailchimp Campaigns" at bounding box center [928, 338] width 221 height 33
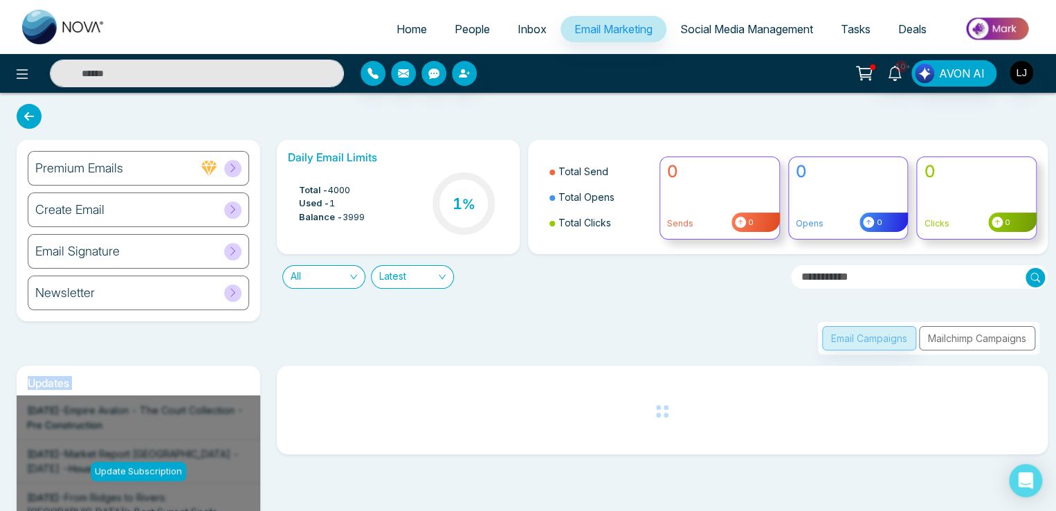
click at [989, 343] on div "Email Campaigns Mailchimp Campaigns" at bounding box center [928, 338] width 221 height 33
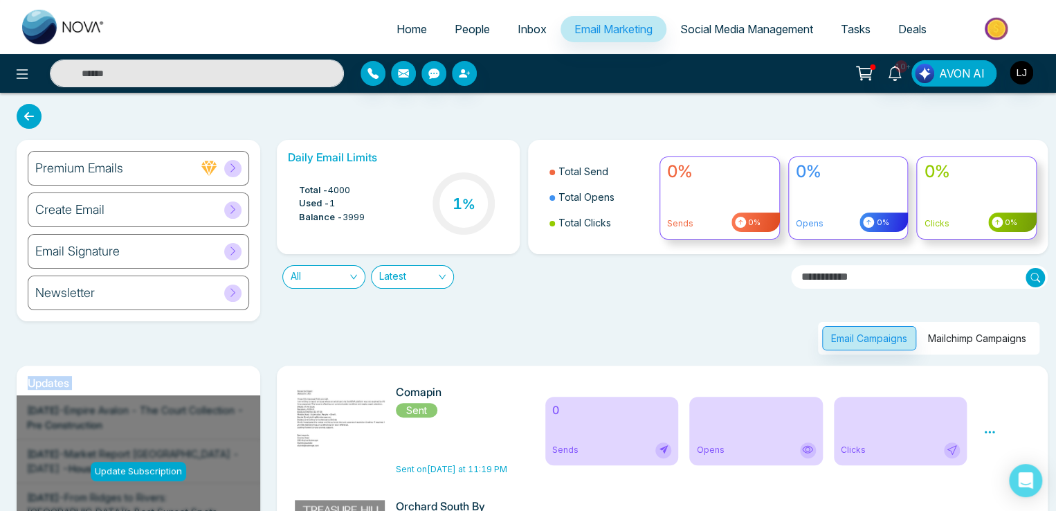
click at [989, 343] on button "Mailchimp Campaigns" at bounding box center [977, 338] width 116 height 24
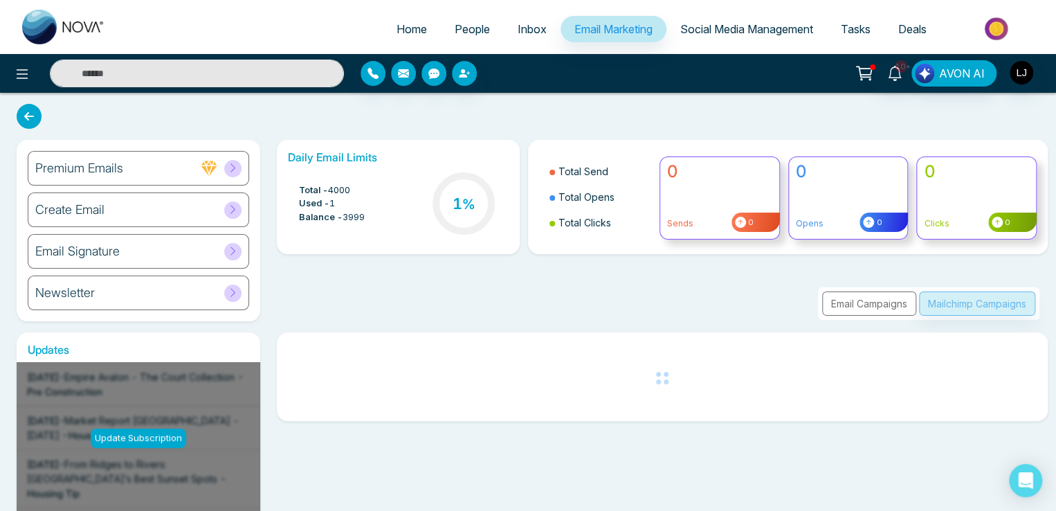
click at [989, 343] on div at bounding box center [663, 376] width 750 height 83
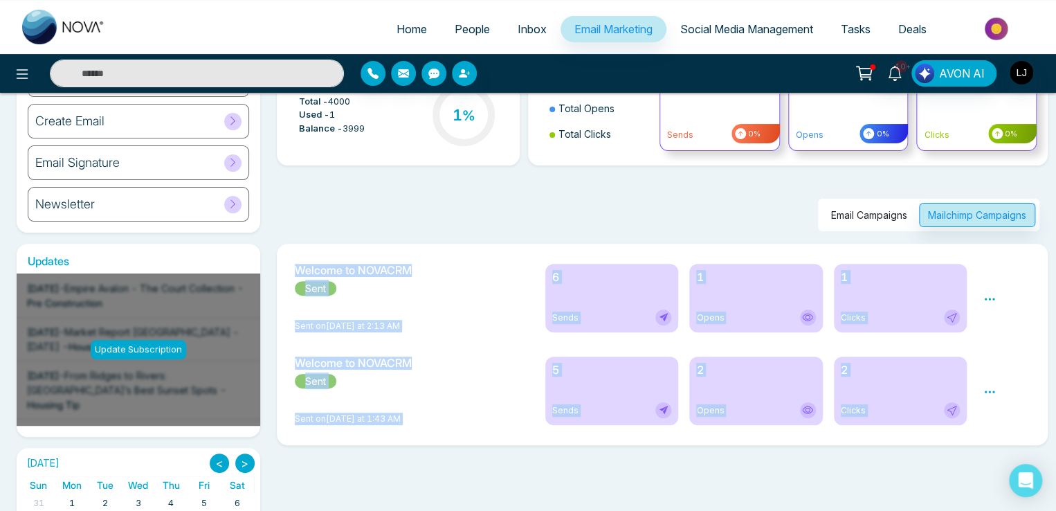
scroll to position [138, 0]
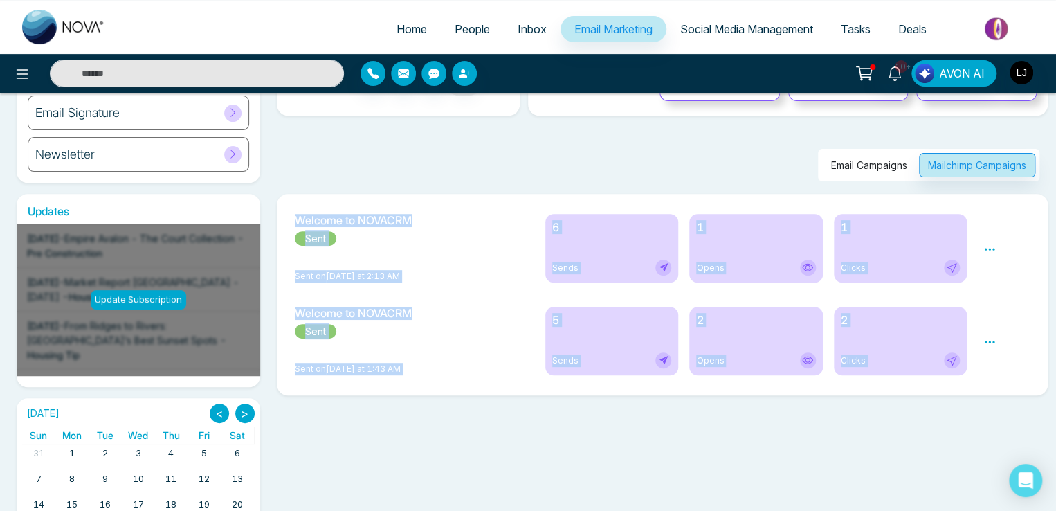
click at [846, 172] on button "Email Campaigns" at bounding box center [869, 165] width 94 height 24
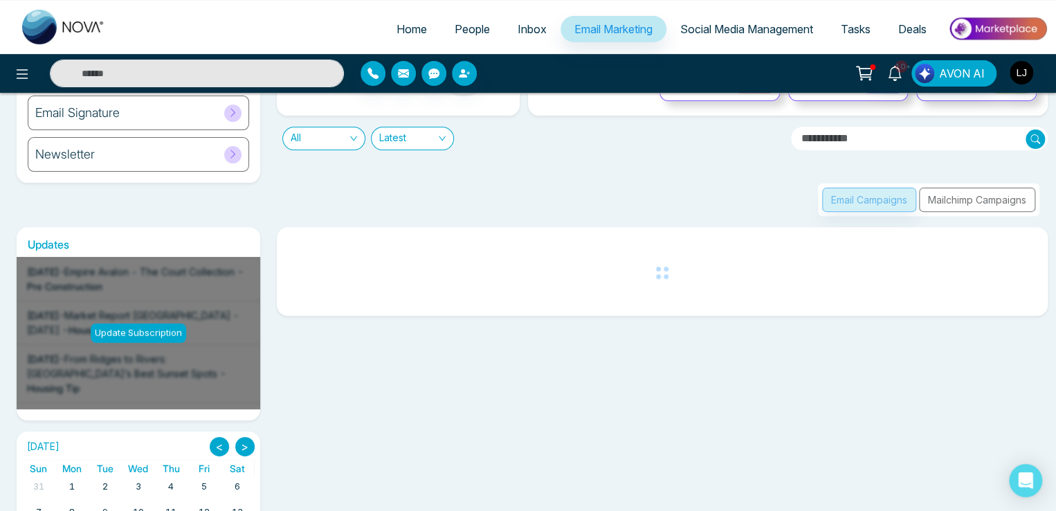
drag, startPoint x: 921, startPoint y: 161, endPoint x: 945, endPoint y: 183, distance: 32.3
click at [925, 164] on div "Email Campaigns Mailchimp Campaigns" at bounding box center [659, 183] width 780 height 66
click at [956, 203] on div "Email Campaigns Mailchimp Campaigns" at bounding box center [928, 199] width 221 height 33
click at [943, 203] on div "Email Campaigns Mailchimp Campaigns" at bounding box center [928, 199] width 221 height 33
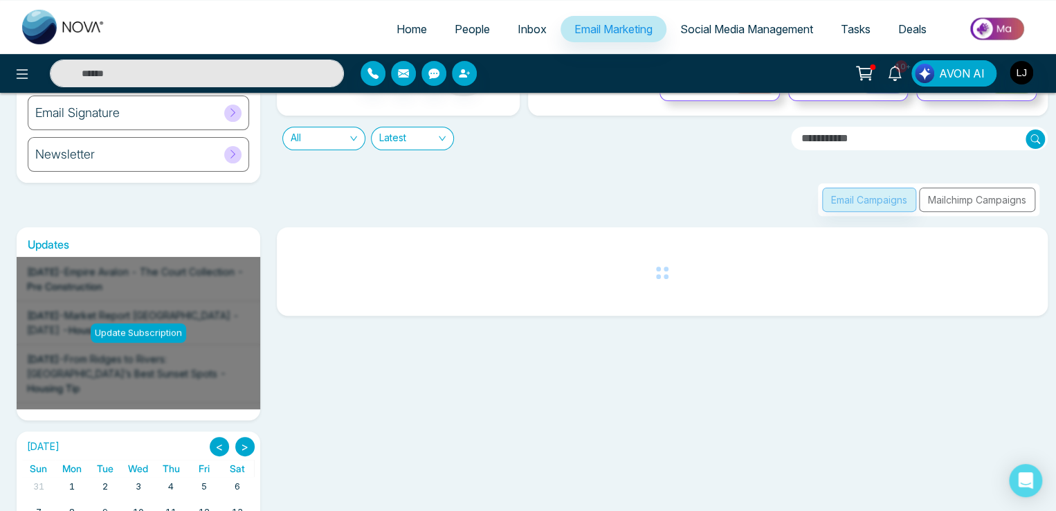
click at [943, 203] on div "Email Campaigns Mailchimp Campaigns" at bounding box center [928, 199] width 221 height 33
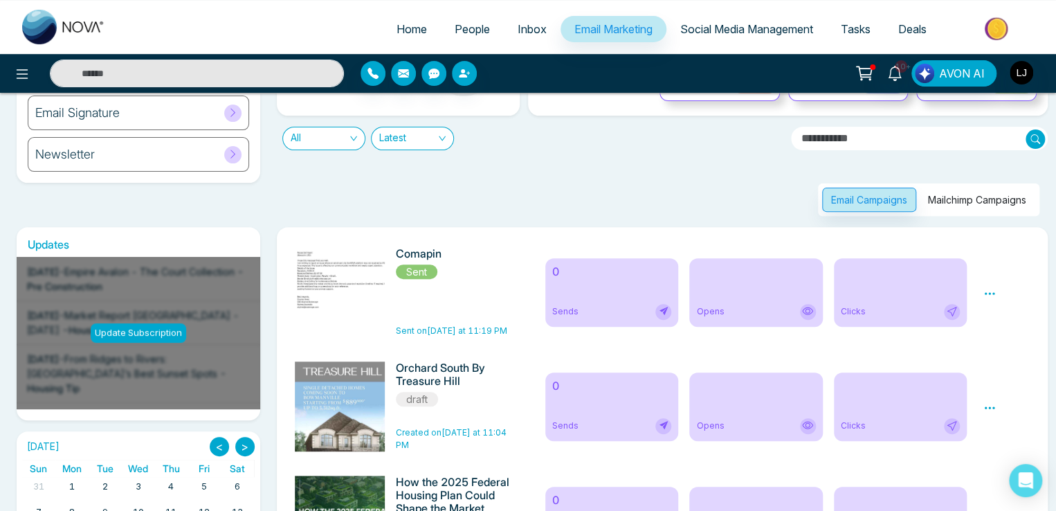
click at [943, 203] on button "Mailchimp Campaigns" at bounding box center [977, 200] width 116 height 24
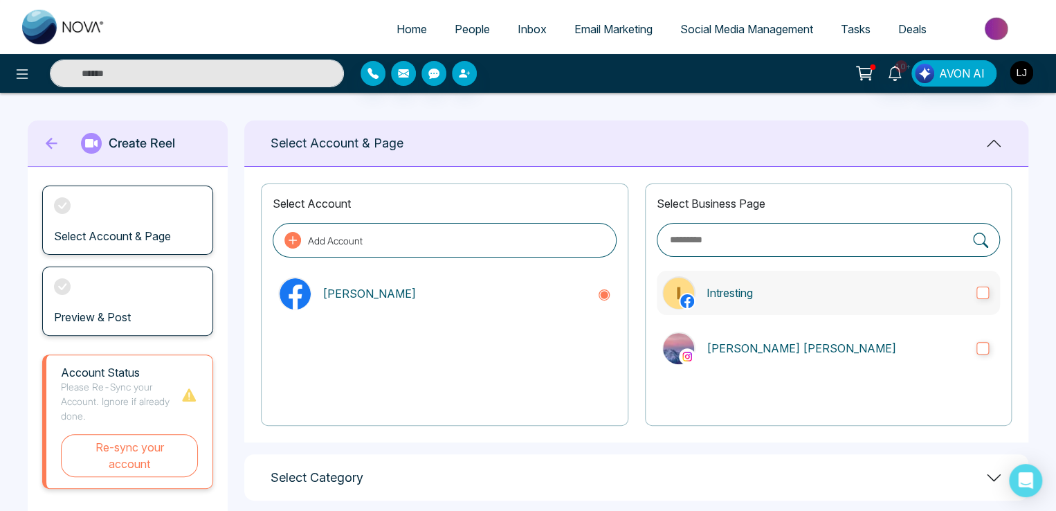
click at [774, 305] on label "Intresting" at bounding box center [828, 293] width 343 height 44
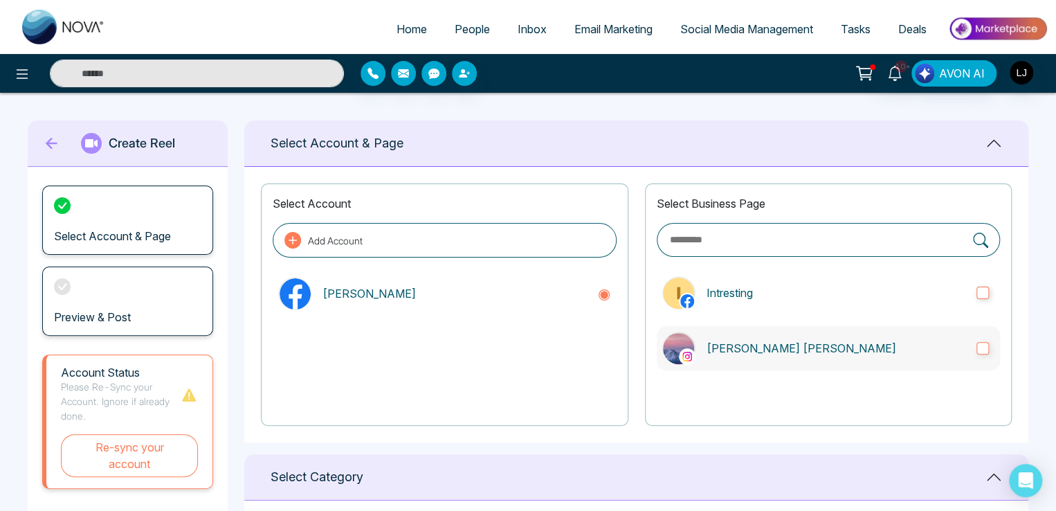
click at [777, 345] on p "[PERSON_NAME] [PERSON_NAME]" at bounding box center [836, 348] width 259 height 17
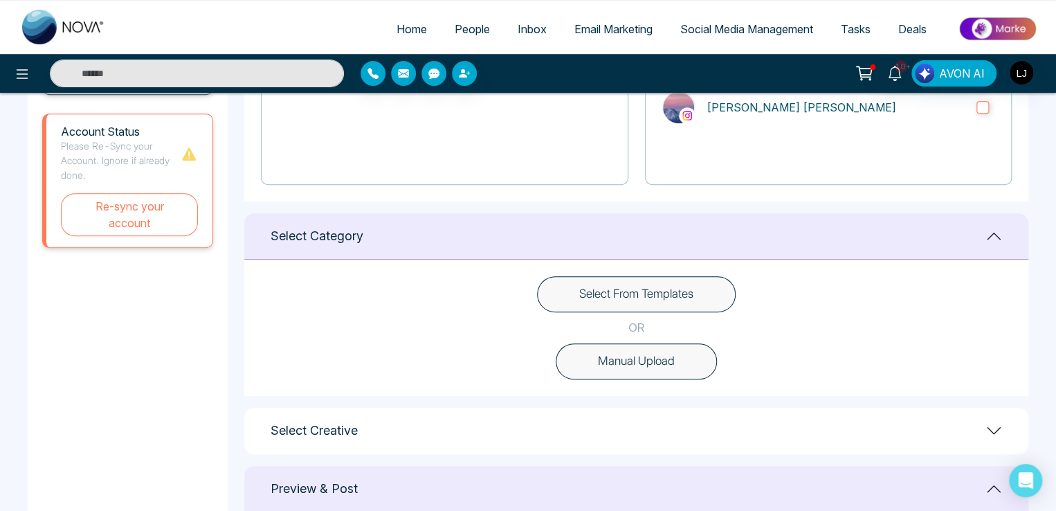
scroll to position [484, 0]
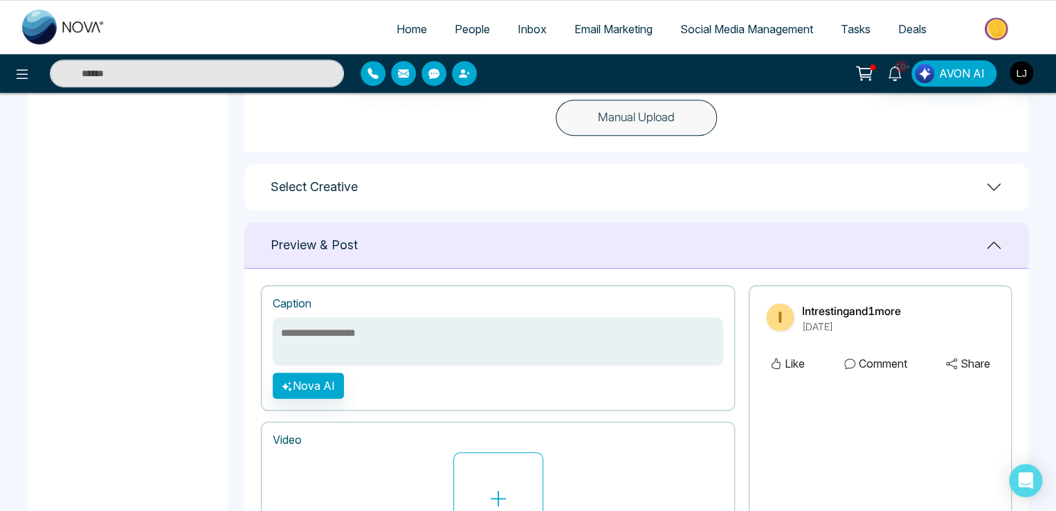
click at [695, 186] on div "Select Creative" at bounding box center [636, 187] width 784 height 46
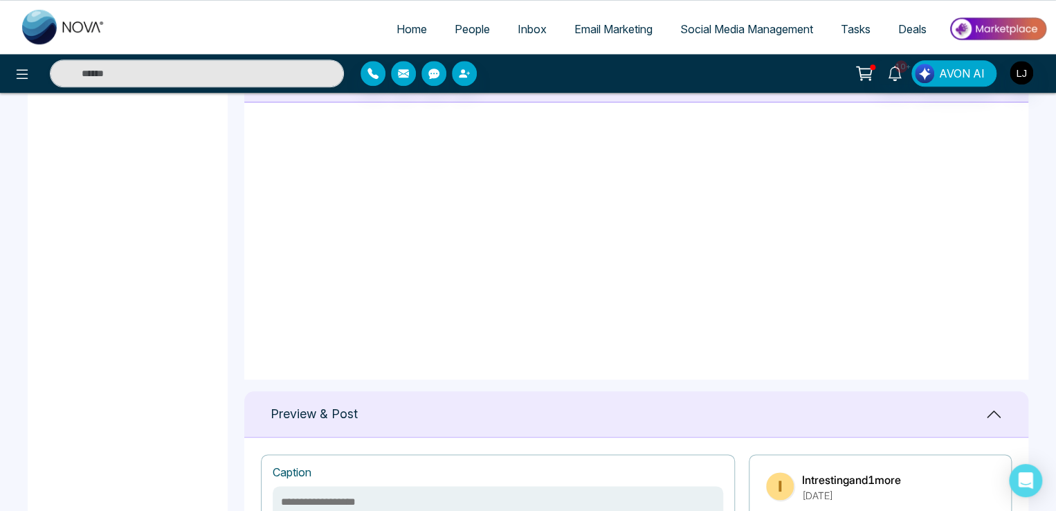
scroll to position [885, 0]
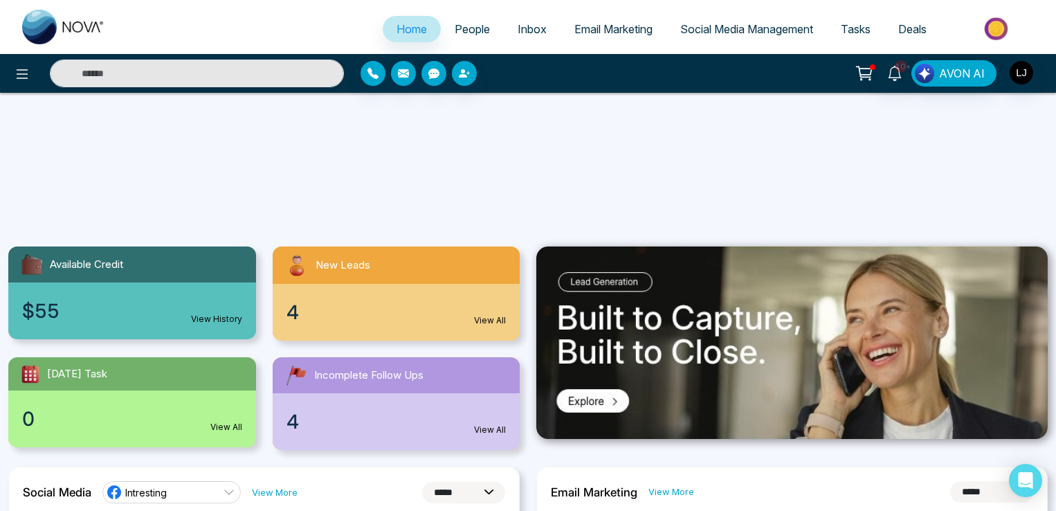
select select "*"
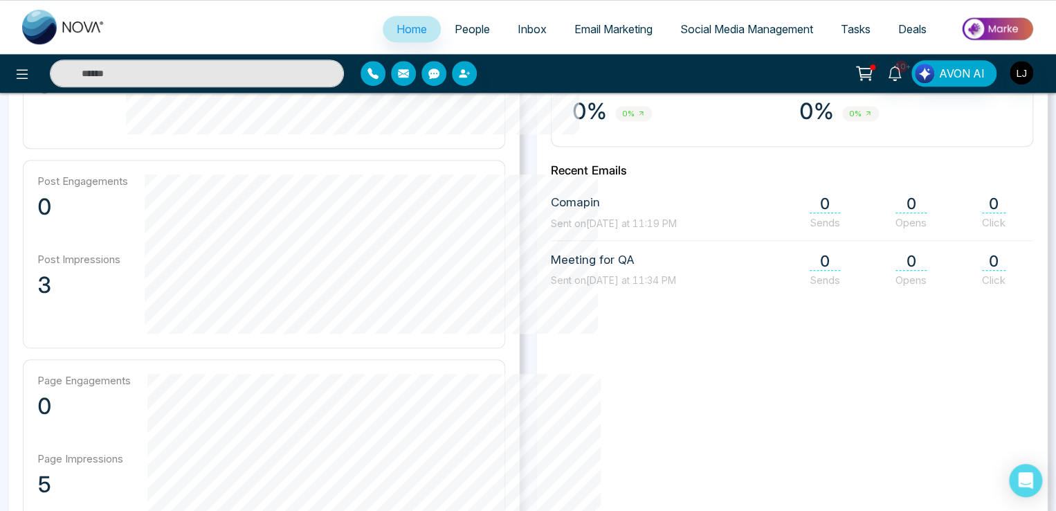
scroll to position [554, 0]
click at [620, 29] on span "Email Marketing" at bounding box center [613, 29] width 78 height 14
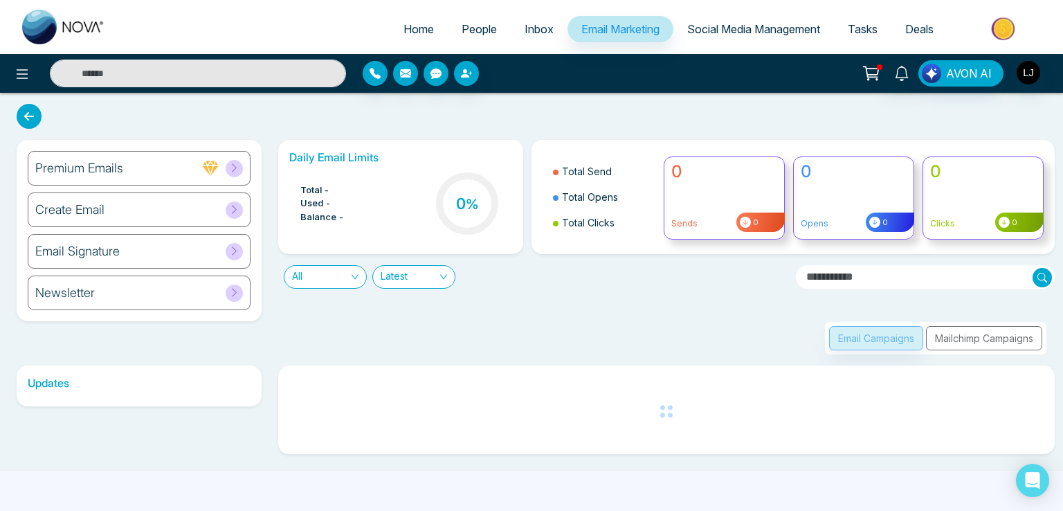
click at [168, 287] on div "Newsletter" at bounding box center [139, 292] width 223 height 35
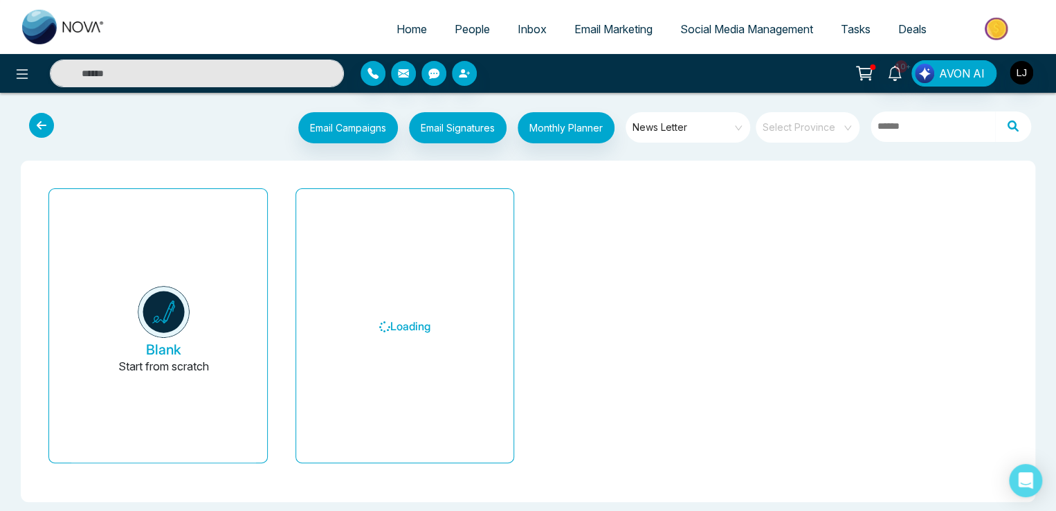
click at [803, 127] on input "search" at bounding box center [802, 122] width 79 height 21
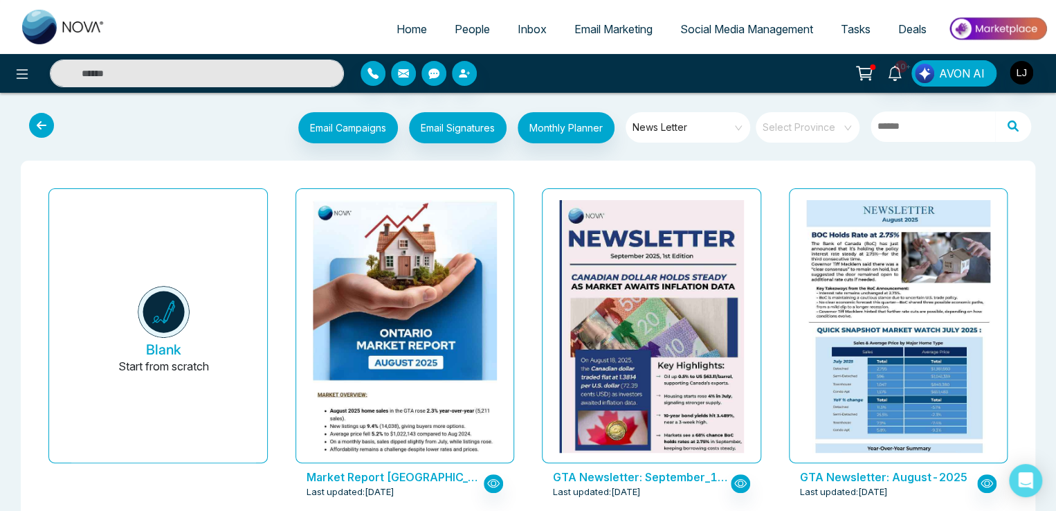
click at [167, 30] on ul "Home People Inbox Email Marketing Social Media Management Tasks Deals" at bounding box center [583, 30] width 929 height 38
